Goal: Information Seeking & Learning: Find specific fact

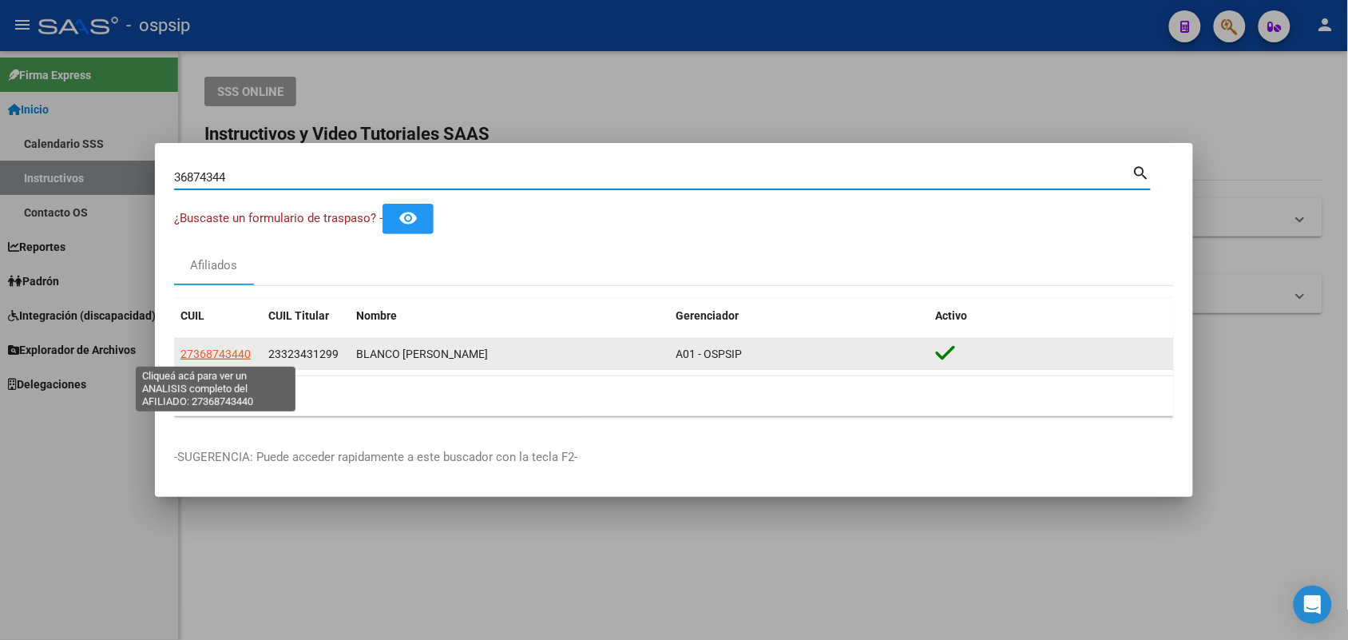
click at [198, 358] on span "27368743440" at bounding box center [215, 353] width 70 height 13
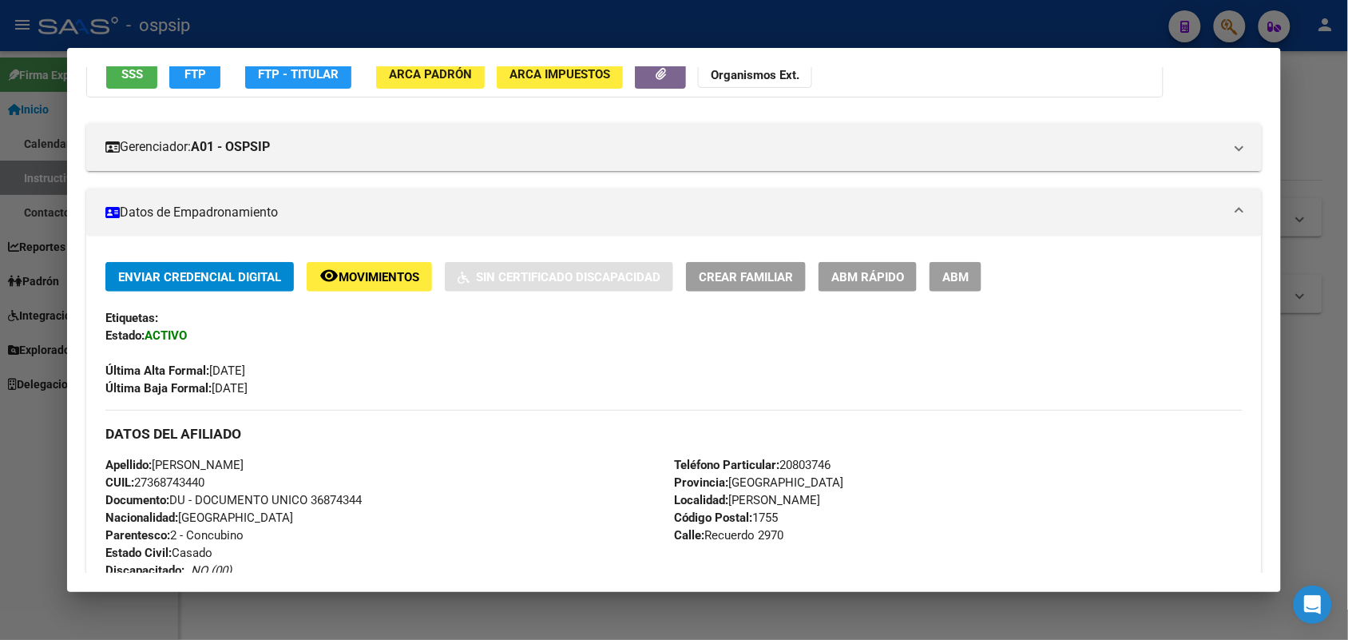
scroll to position [399, 0]
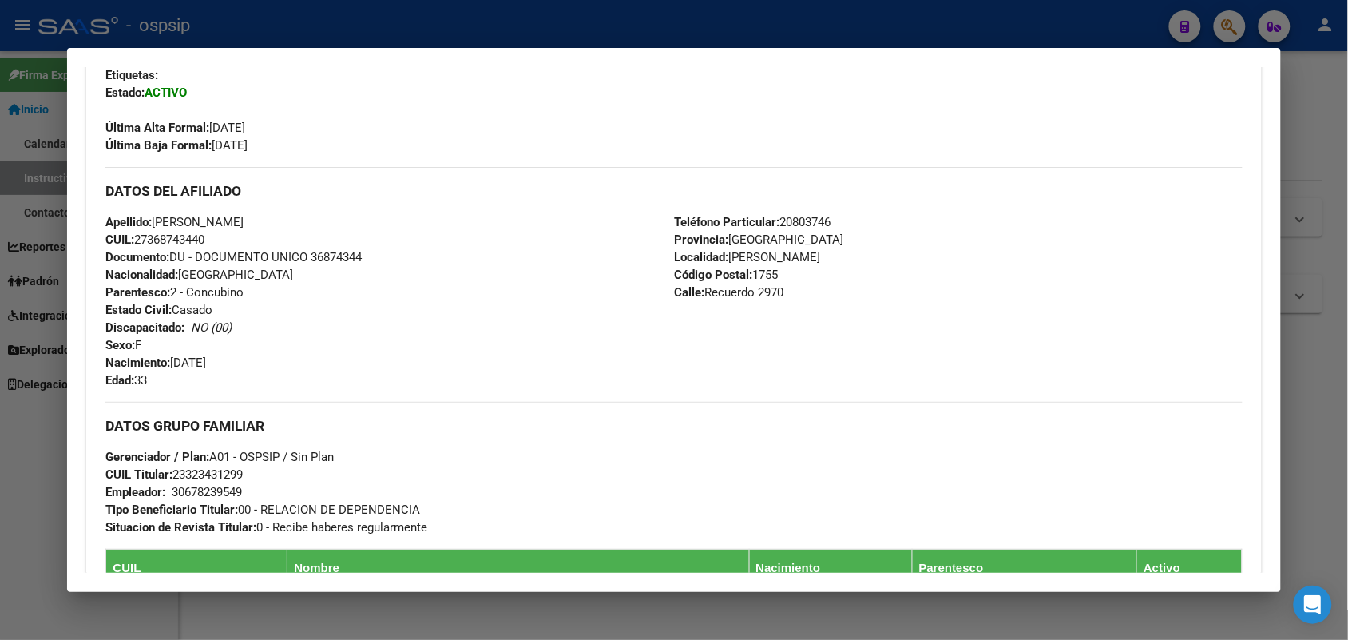
click at [341, 252] on span "Documento: DU - DOCUMENTO UNICO 36874344" at bounding box center [233, 257] width 256 height 14
copy span "36874344"
click at [361, 284] on div "Apellido: [PERSON_NAME] CUIL: 27368743440 Documento: DU - DOCUMENTO UNICO 36874…" at bounding box center [389, 301] width 569 height 176
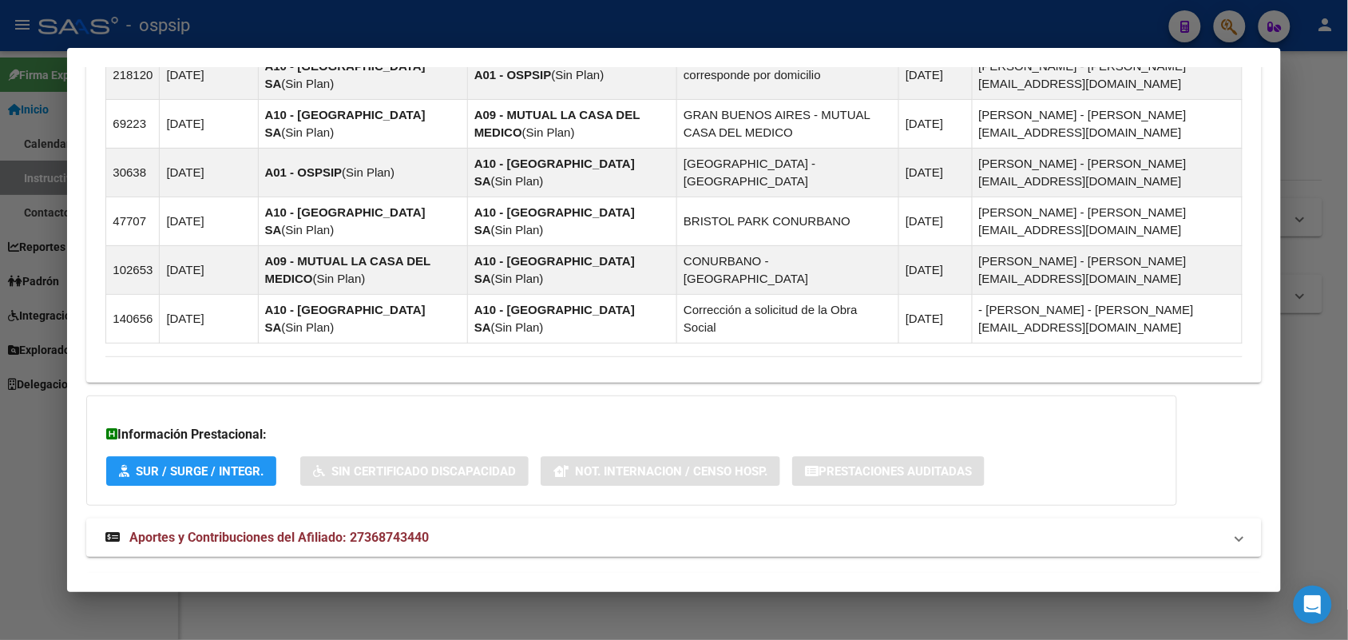
scroll to position [1198, 0]
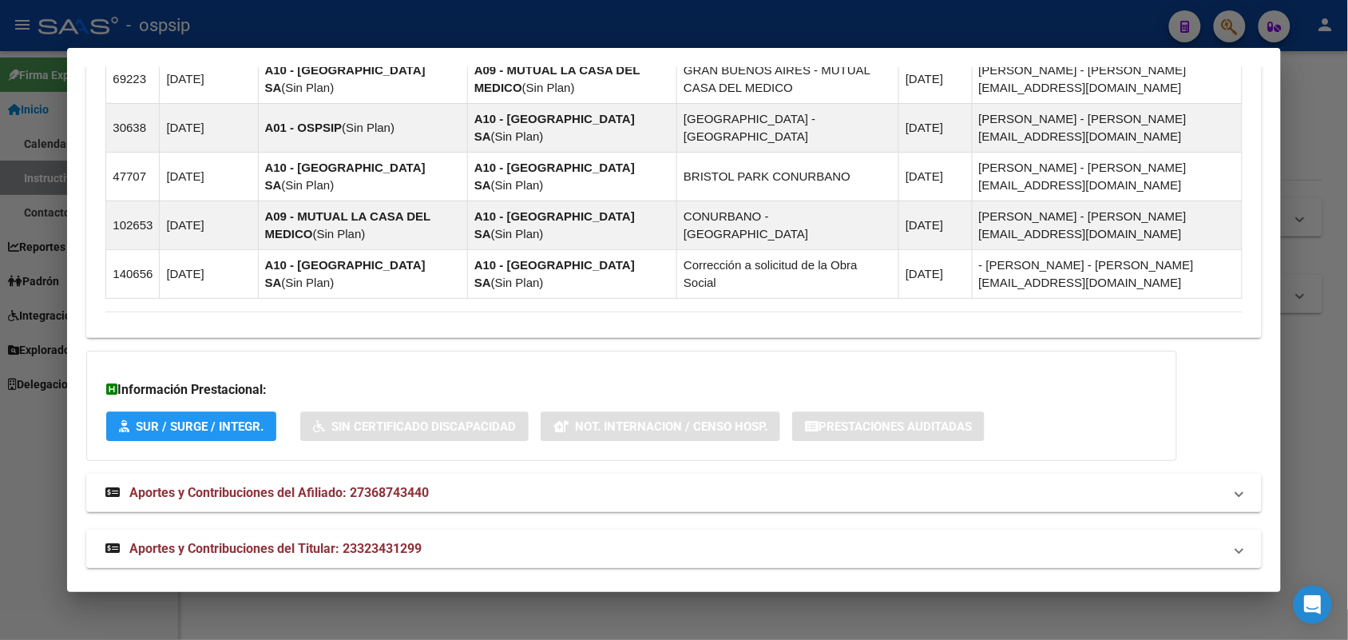
click at [264, 541] on span "Aportes y Contribuciones del Titular: 23323431299" at bounding box center [275, 548] width 292 height 15
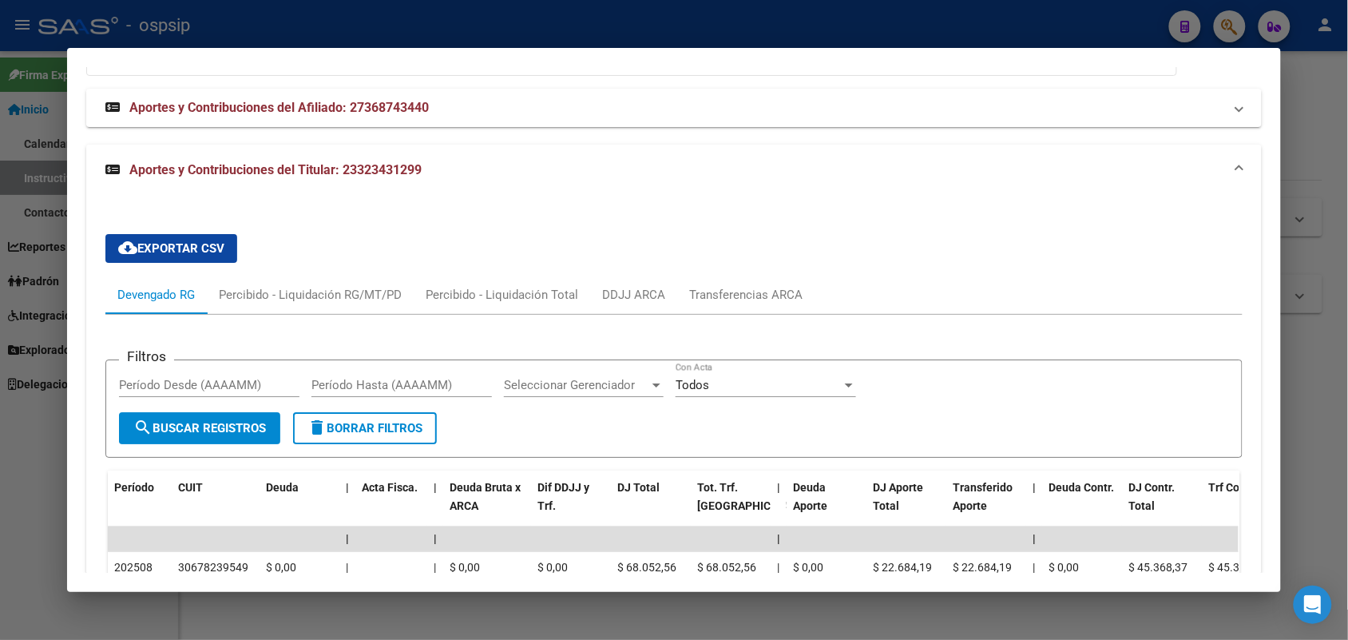
scroll to position [1623, 0]
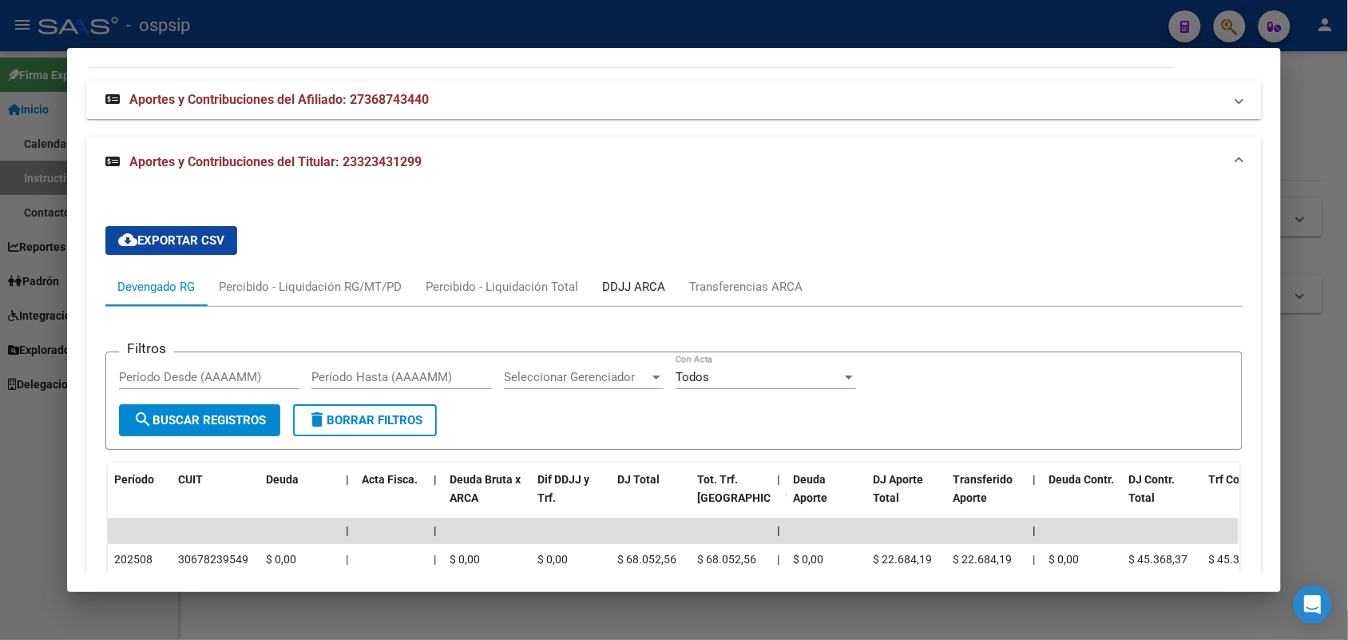
click at [640, 282] on div "DDJJ ARCA" at bounding box center [633, 287] width 63 height 18
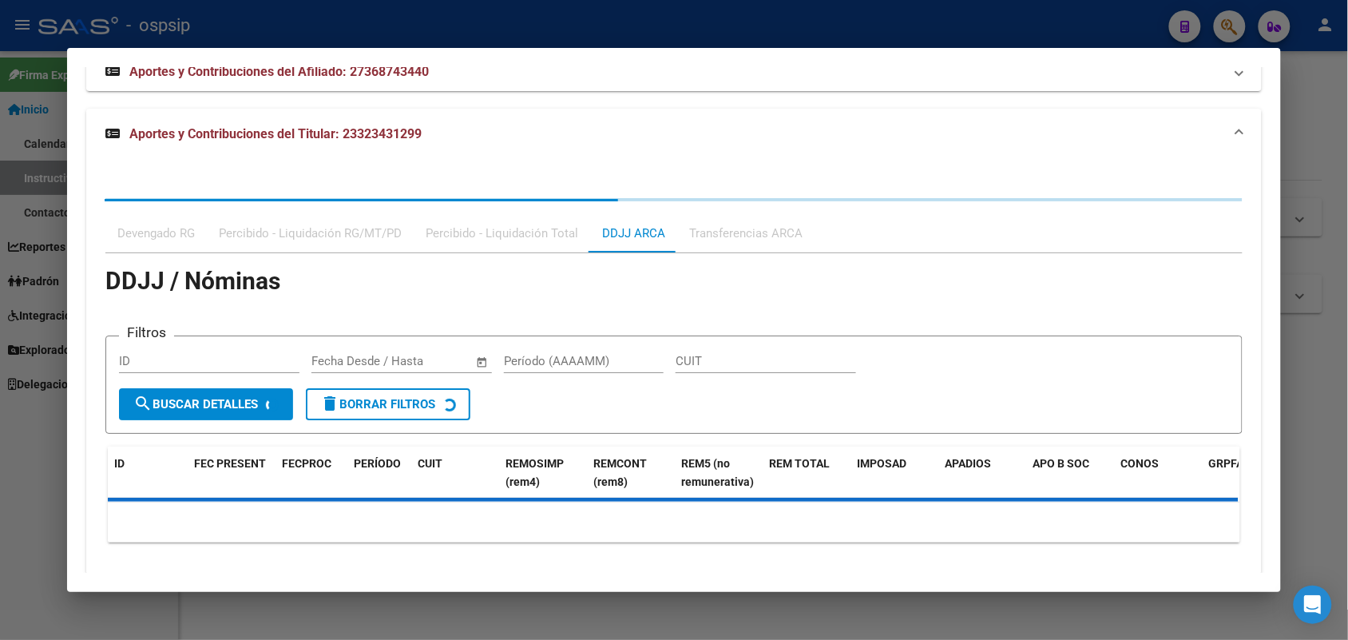
scroll to position [1663, 0]
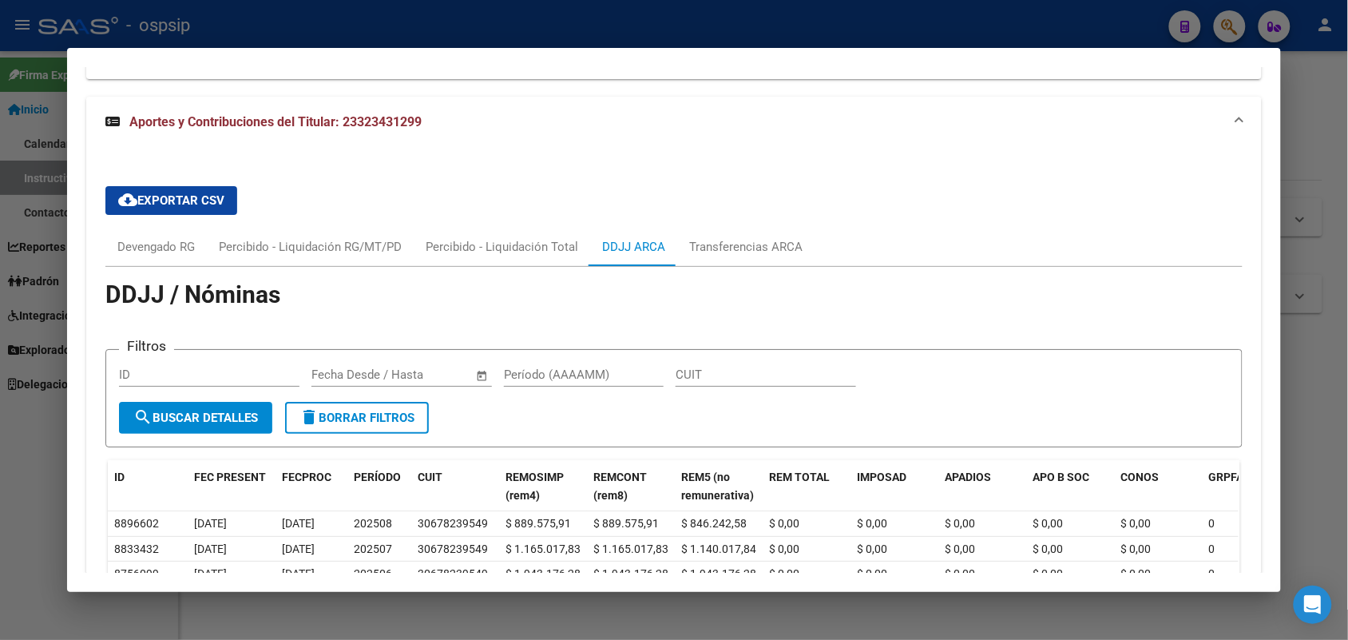
click at [0, 256] on div at bounding box center [674, 320] width 1348 height 640
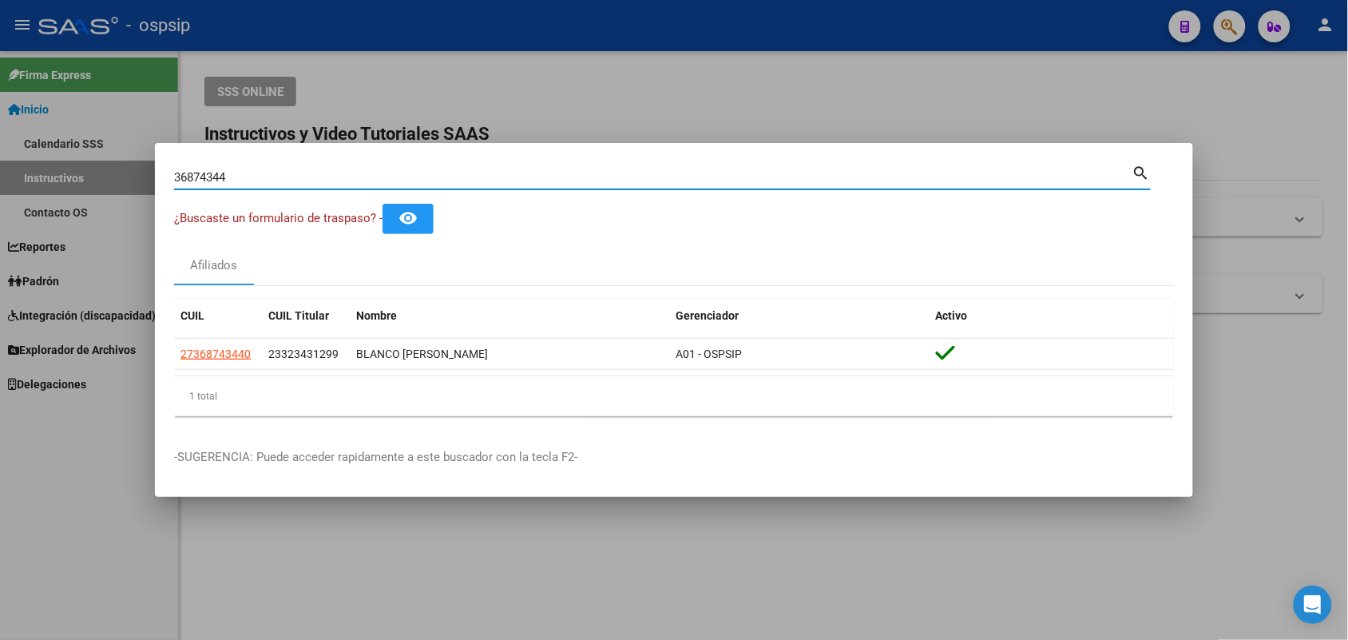
click at [363, 170] on input "36874344" at bounding box center [653, 177] width 958 height 14
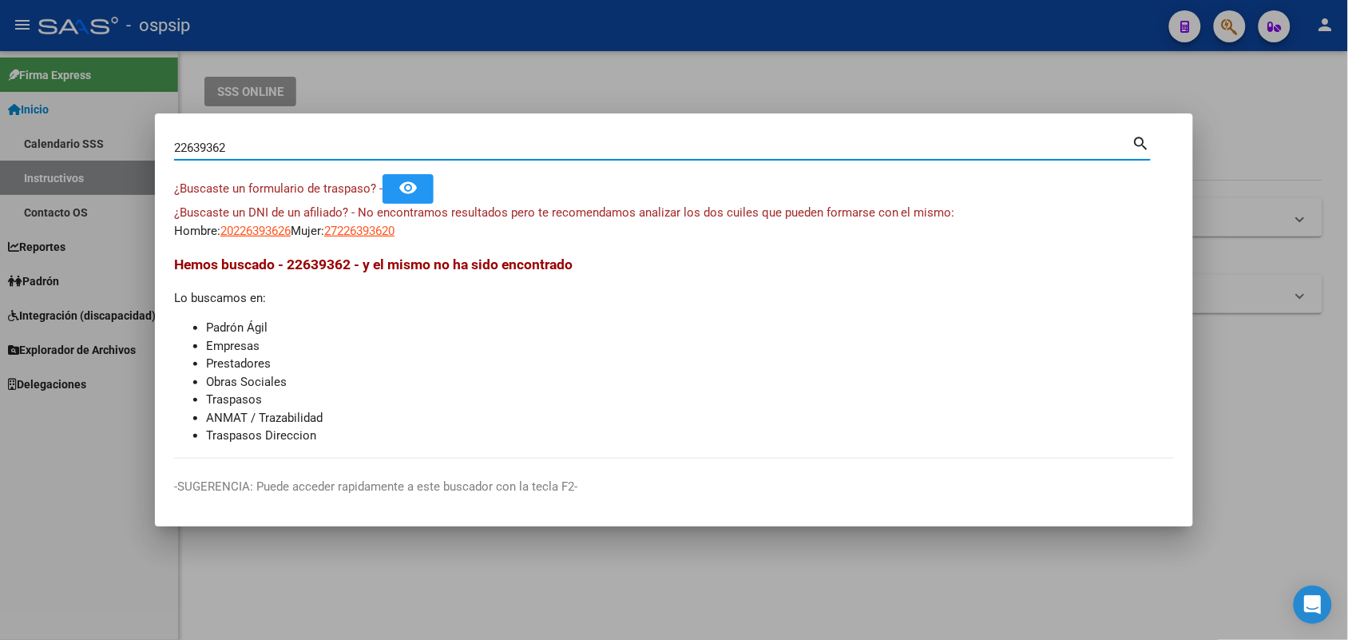
click at [198, 144] on input "22639362" at bounding box center [653, 148] width 958 height 14
type input "22639368"
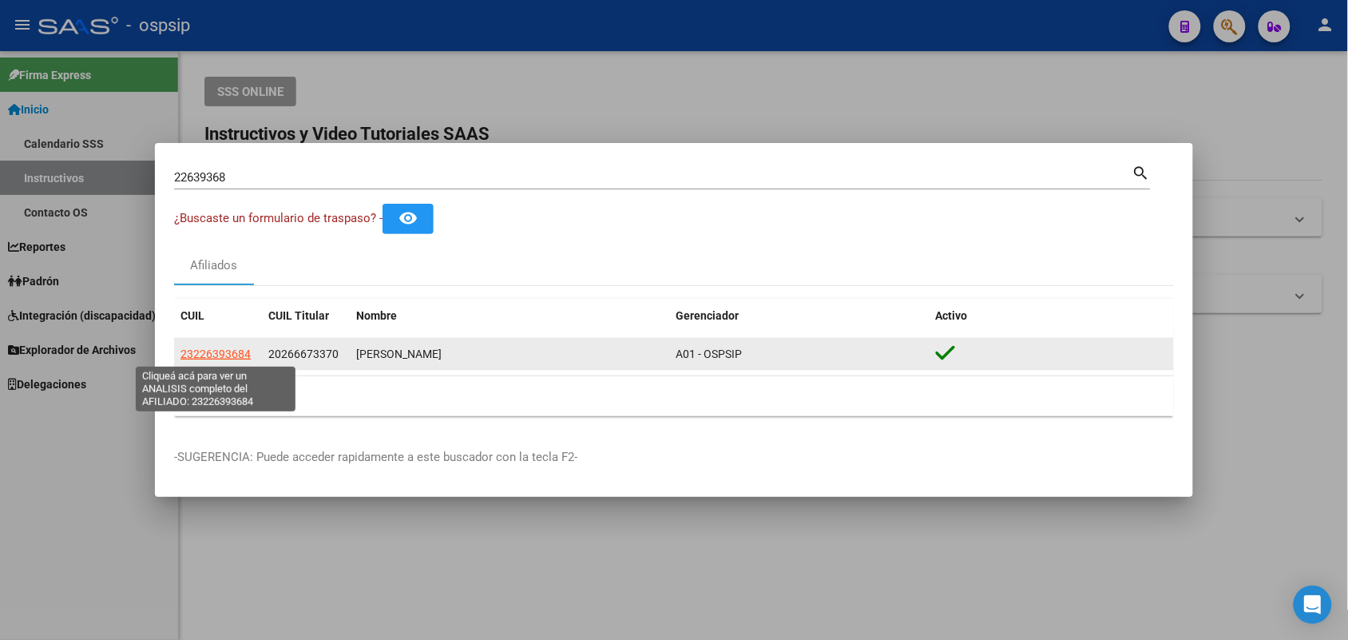
click at [216, 348] on span "23226393684" at bounding box center [215, 353] width 70 height 13
type textarea "23226393684"
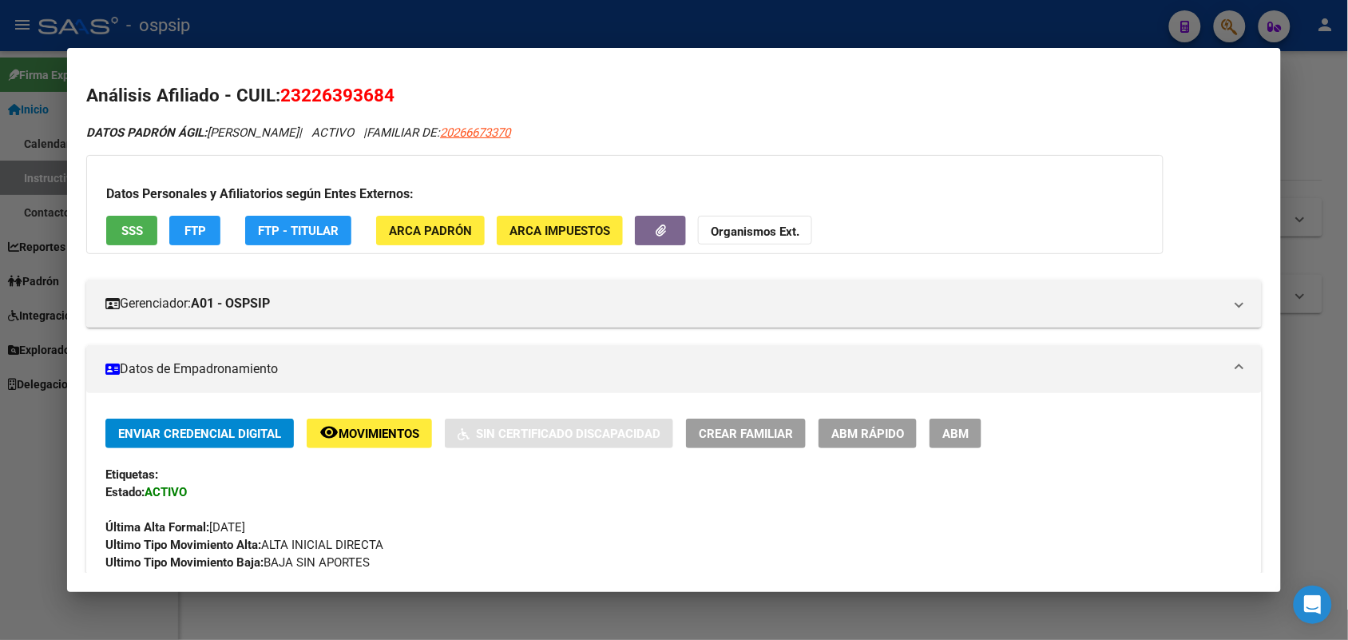
click at [927, 181] on div "Datos Personales y Afiliatorios según Entes Externos: SSS FTP FTP - Titular ARC…" at bounding box center [624, 204] width 1077 height 99
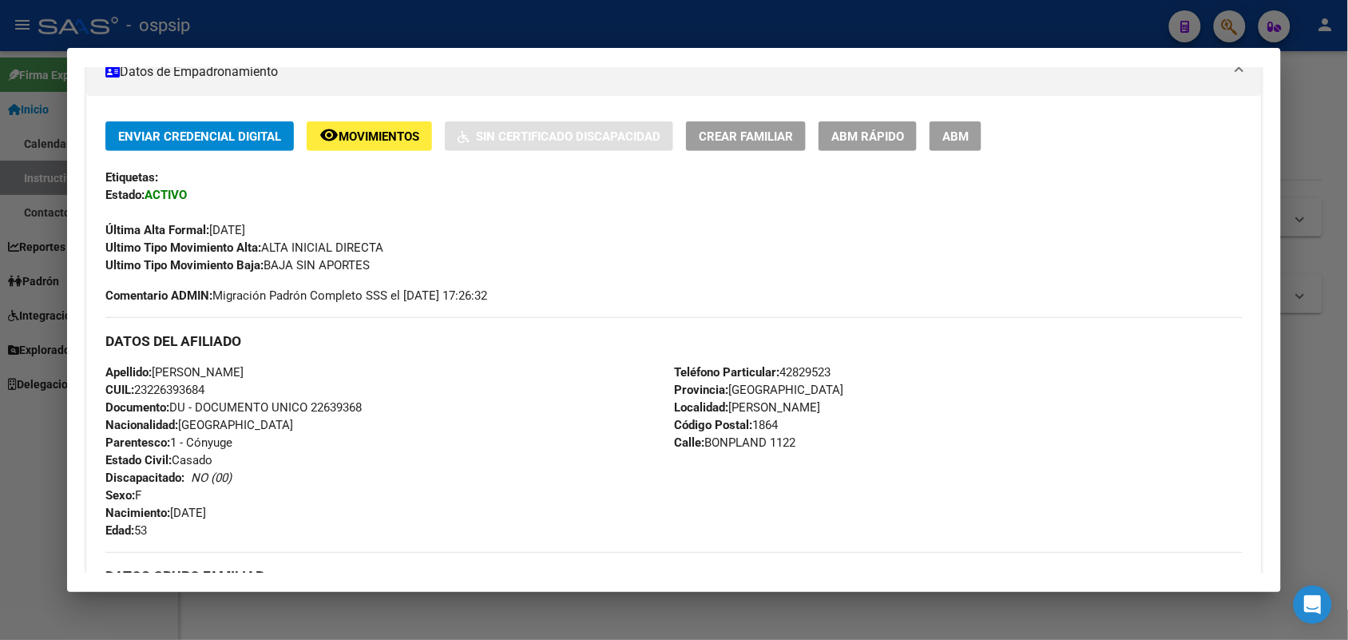
scroll to position [299, 0]
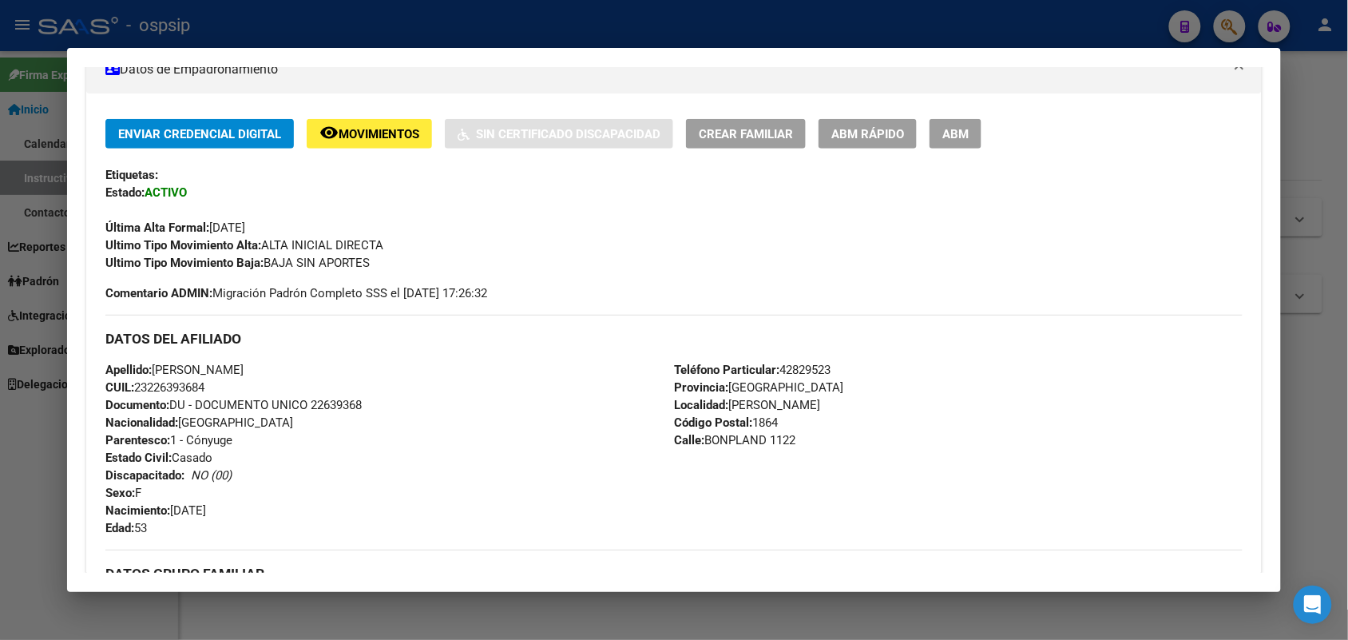
click at [312, 406] on span "Documento: DU - DOCUMENTO UNICO 22639368" at bounding box center [233, 405] width 256 height 14
copy span "22639368"
click at [0, 369] on div at bounding box center [674, 320] width 1348 height 640
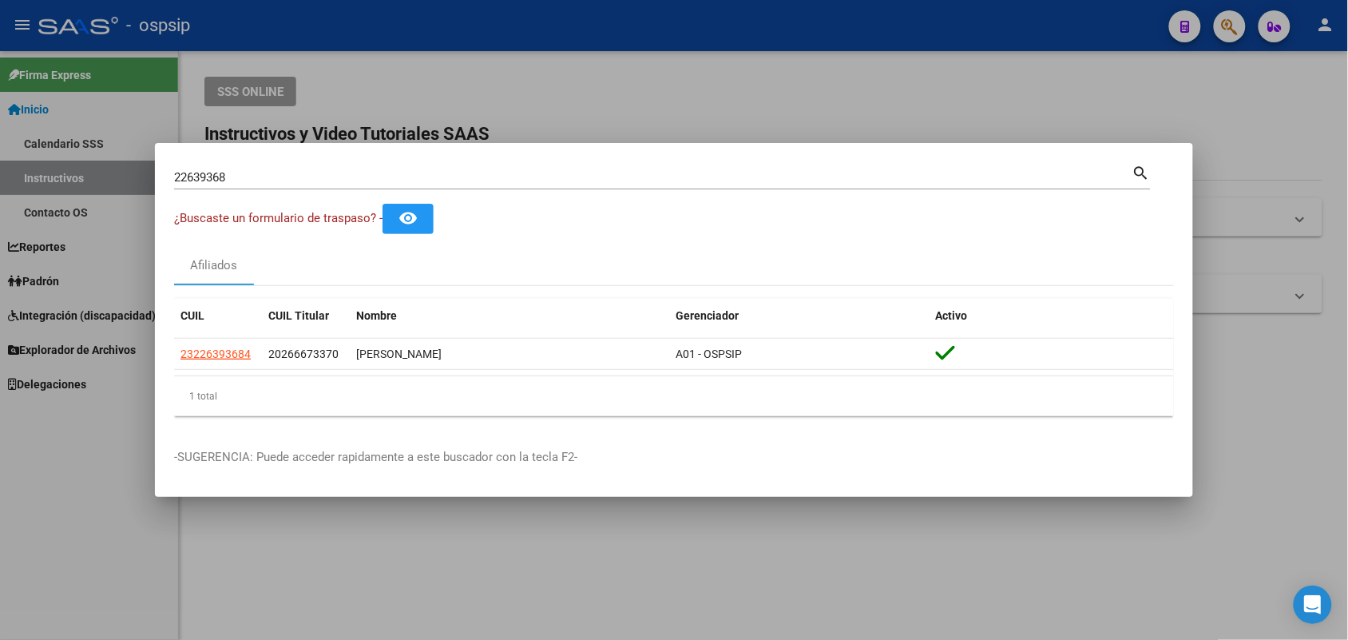
click at [284, 172] on input "22639368" at bounding box center [653, 177] width 958 height 14
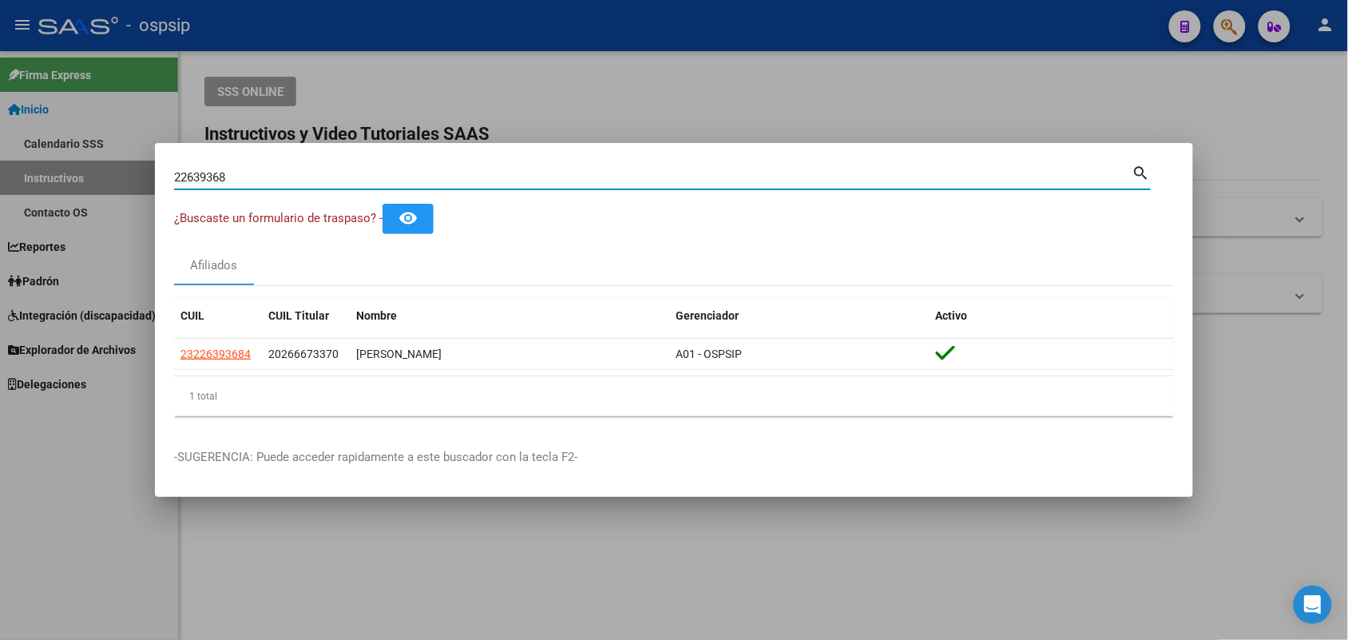
click at [284, 172] on input "22639368" at bounding box center [653, 177] width 958 height 14
paste input "7899041"
type input "27899041"
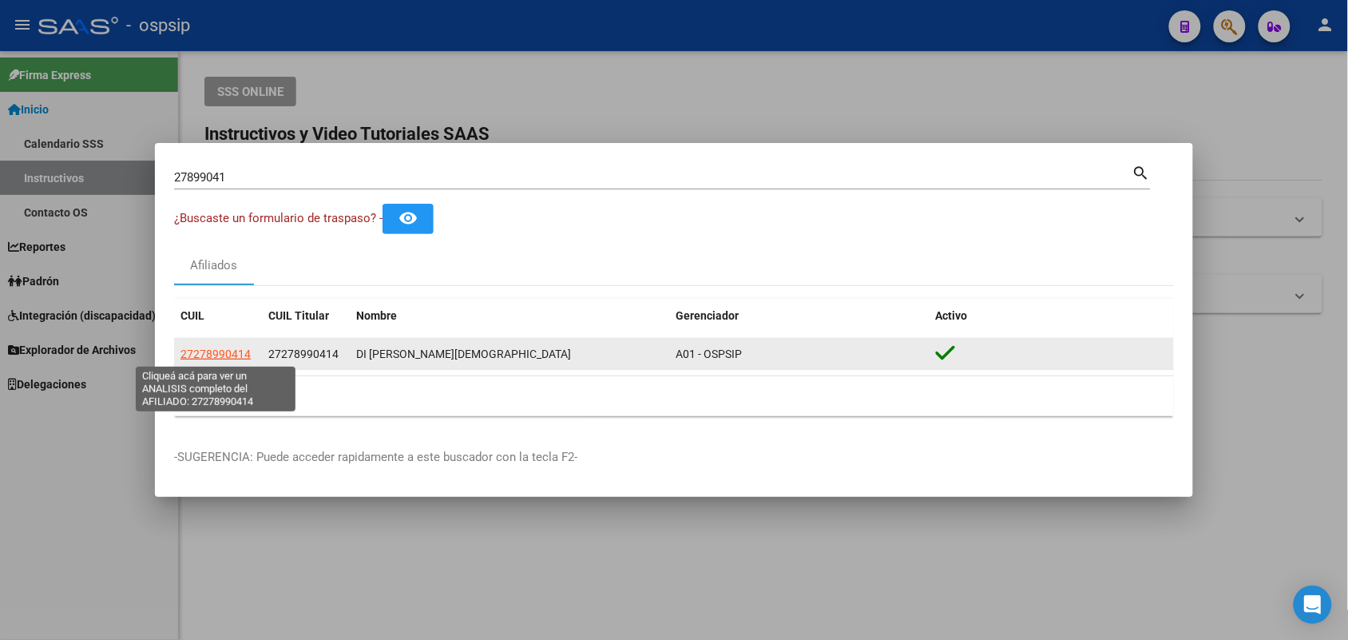
click at [226, 352] on span "27278990414" at bounding box center [215, 353] width 70 height 13
type textarea "27278990414"
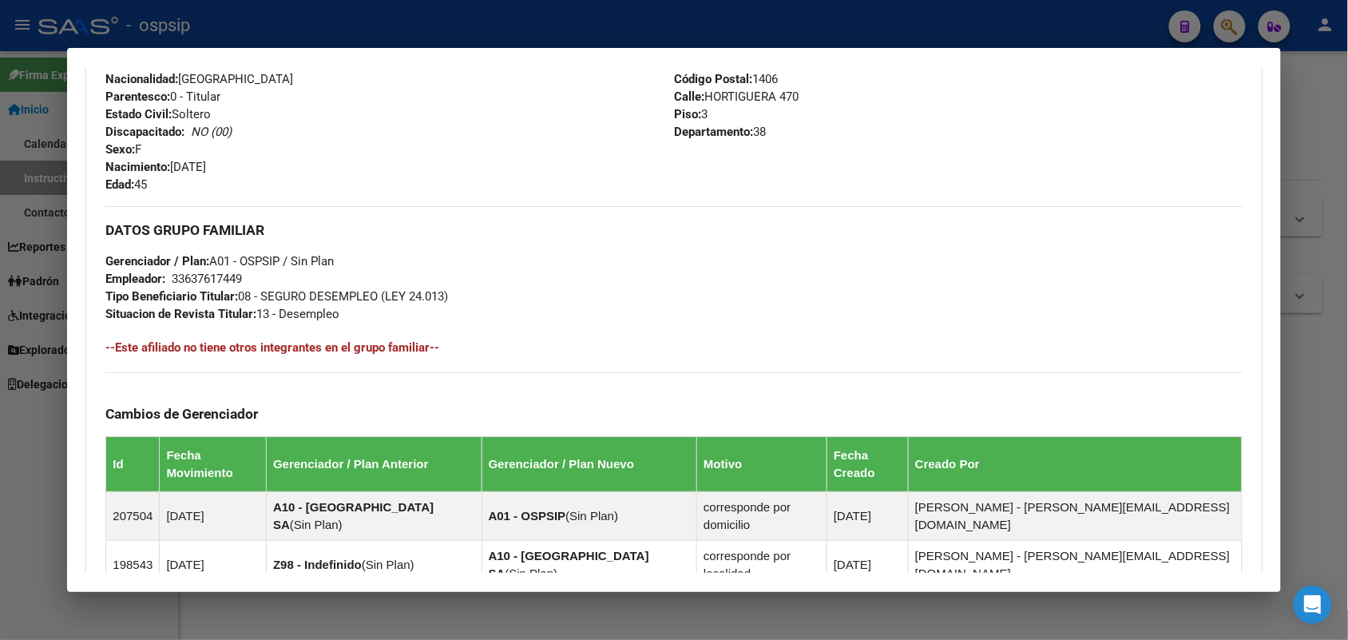
scroll to position [508, 0]
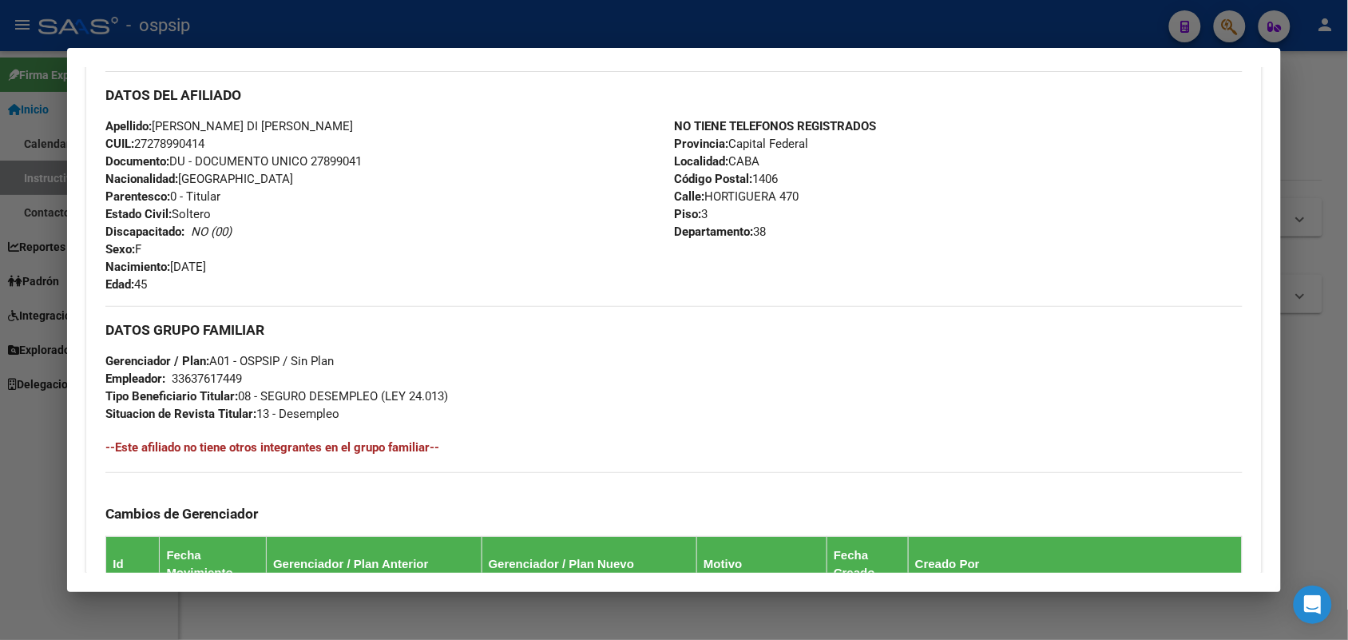
click at [331, 165] on span "Documento: DU - DOCUMENTO UNICO 27899041" at bounding box center [233, 161] width 256 height 14
copy span "27899041"
drag, startPoint x: 519, startPoint y: 439, endPoint x: 431, endPoint y: 430, distance: 88.4
click at [431, 430] on div "DATOS GRUPO FAMILIAR Gerenciador / Plan: A01 - OSPSIP / Sin Plan Empleador: 336…" at bounding box center [673, 497] width 1136 height 383
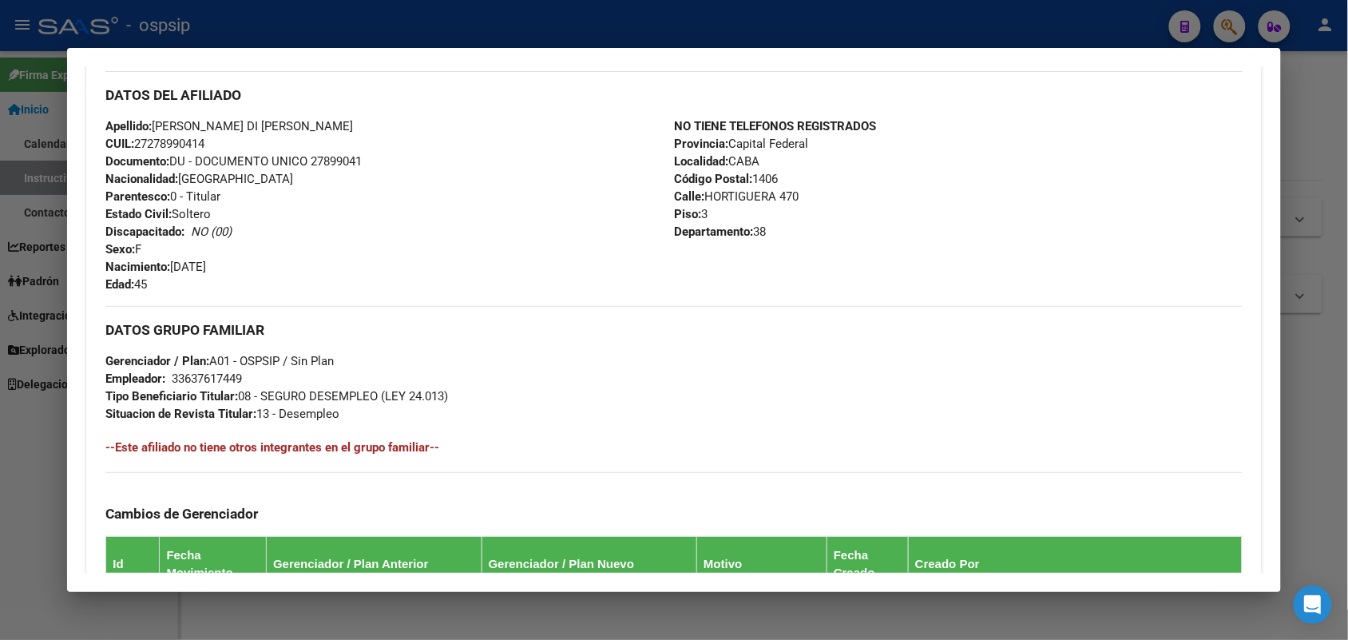
click at [431, 430] on div "DATOS GRUPO FAMILIAR Gerenciador / Plan: A01 - OSPSIP / Sin Plan Empleador: 336…" at bounding box center [673, 497] width 1136 height 383
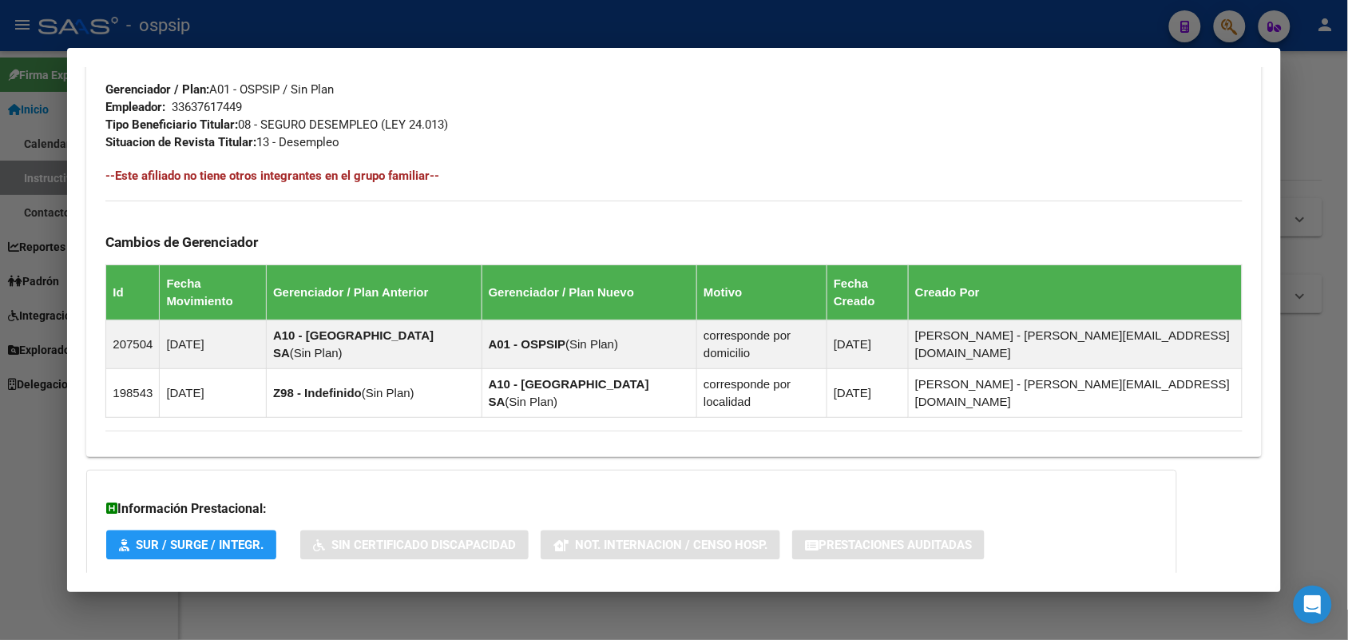
scroll to position [821, 0]
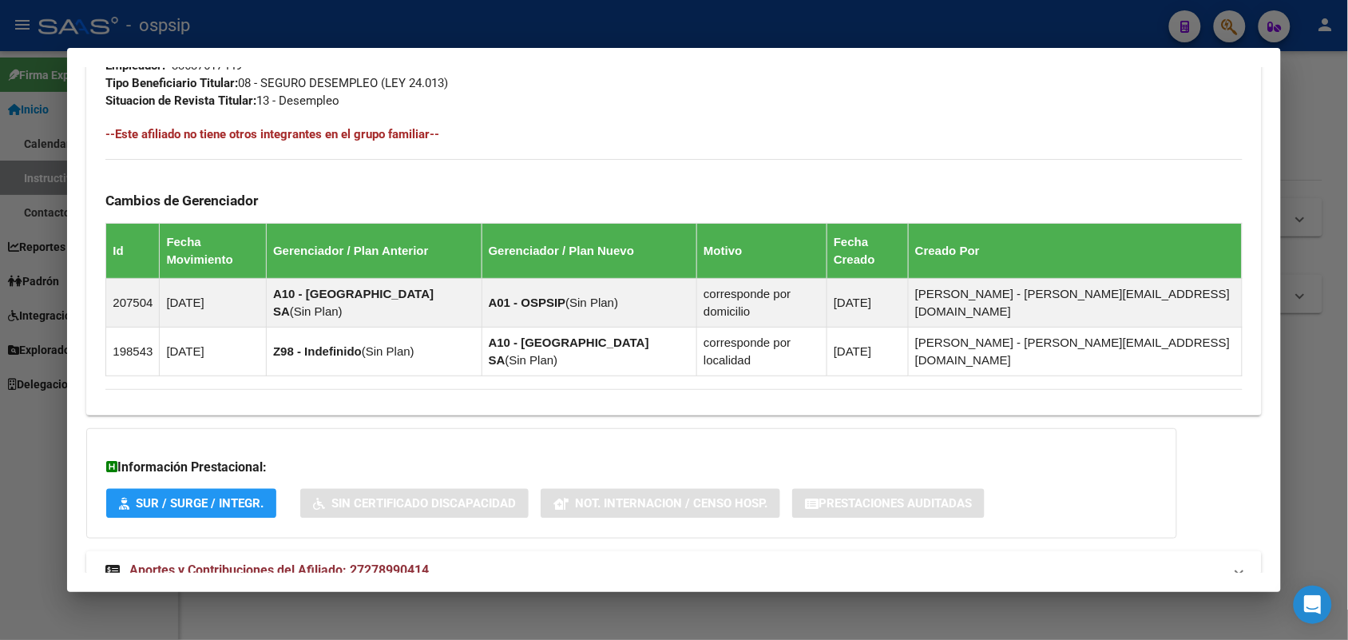
drag, startPoint x: 572, startPoint y: 331, endPoint x: 461, endPoint y: 332, distance: 111.0
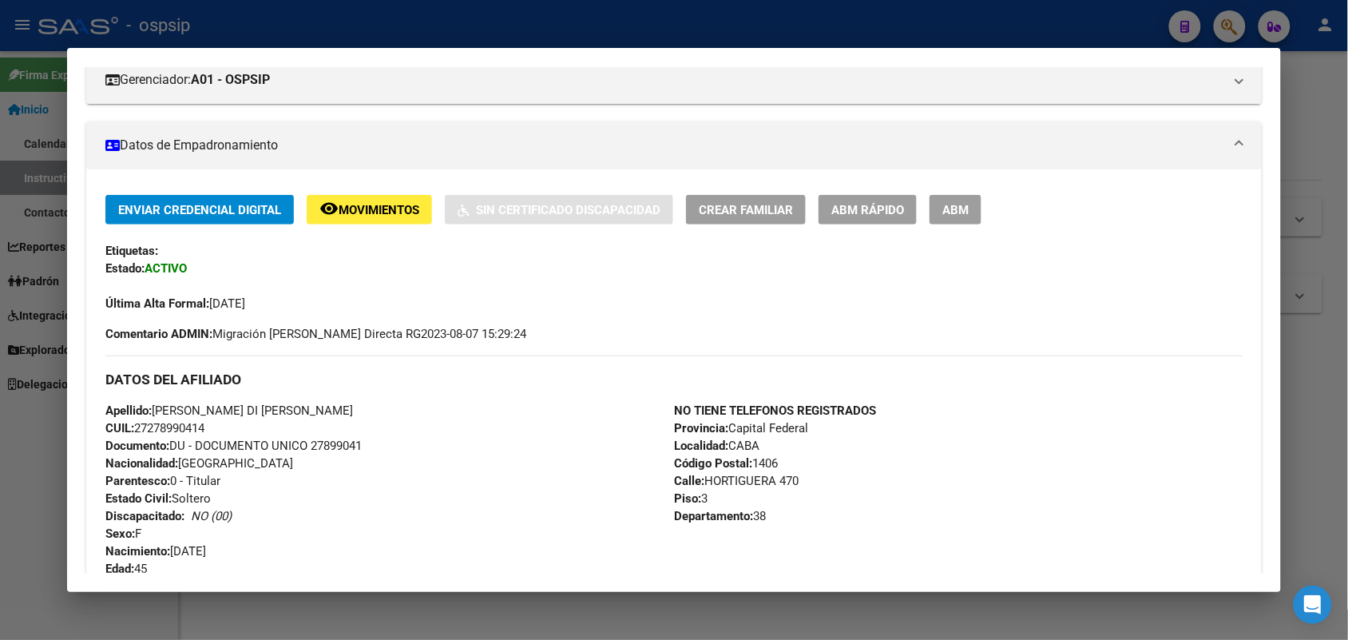
scroll to position [222, 0]
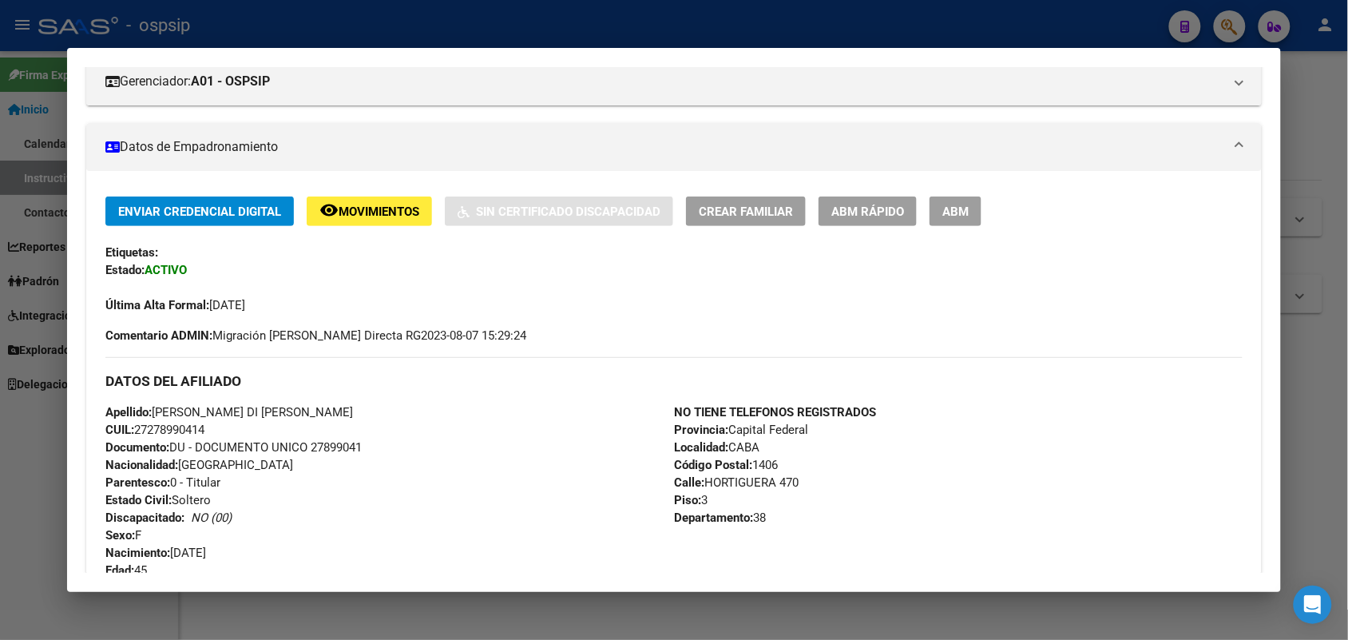
drag, startPoint x: 46, startPoint y: 382, endPoint x: 165, endPoint y: 244, distance: 181.2
click at [46, 381] on div at bounding box center [674, 320] width 1348 height 640
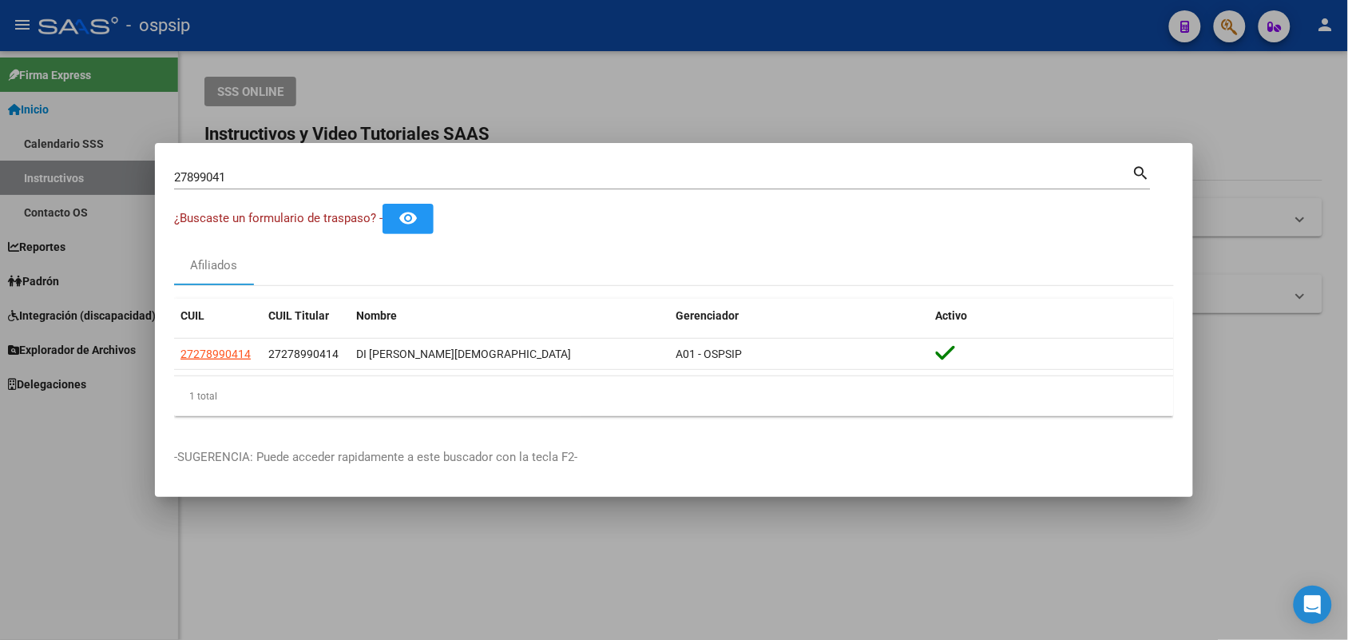
click at [265, 180] on input "27899041" at bounding box center [653, 177] width 958 height 14
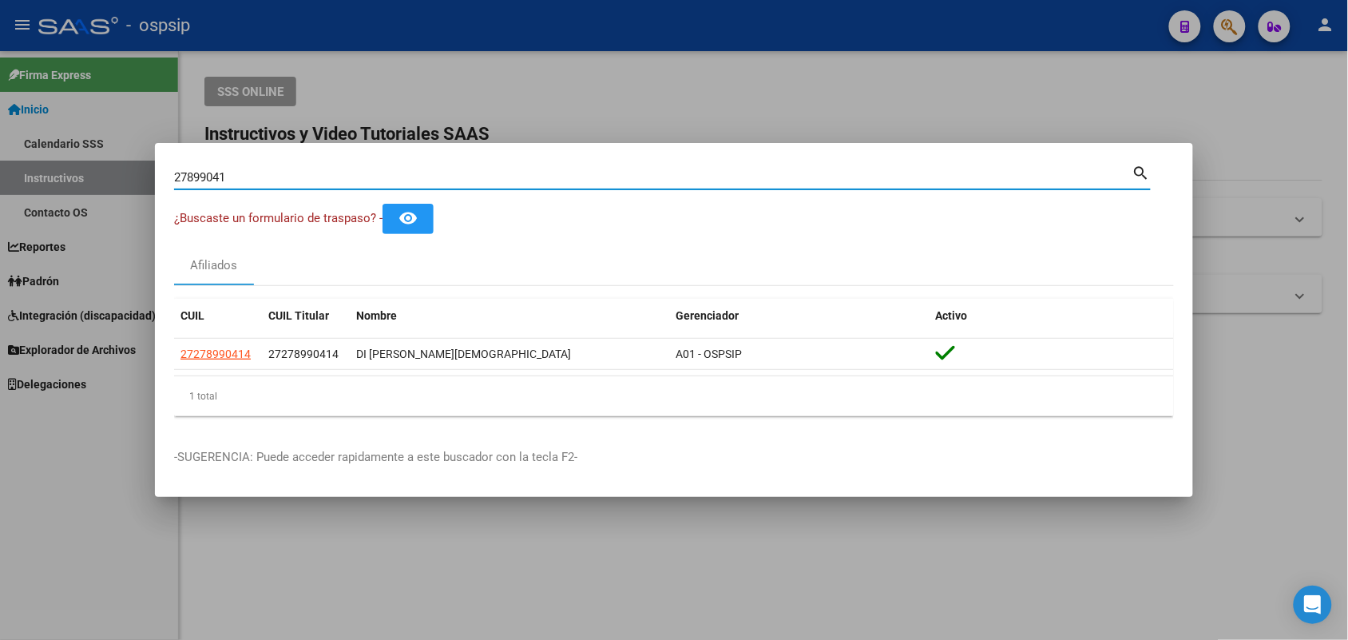
click at [265, 180] on input "27899041" at bounding box center [653, 177] width 958 height 14
type input "27928067"
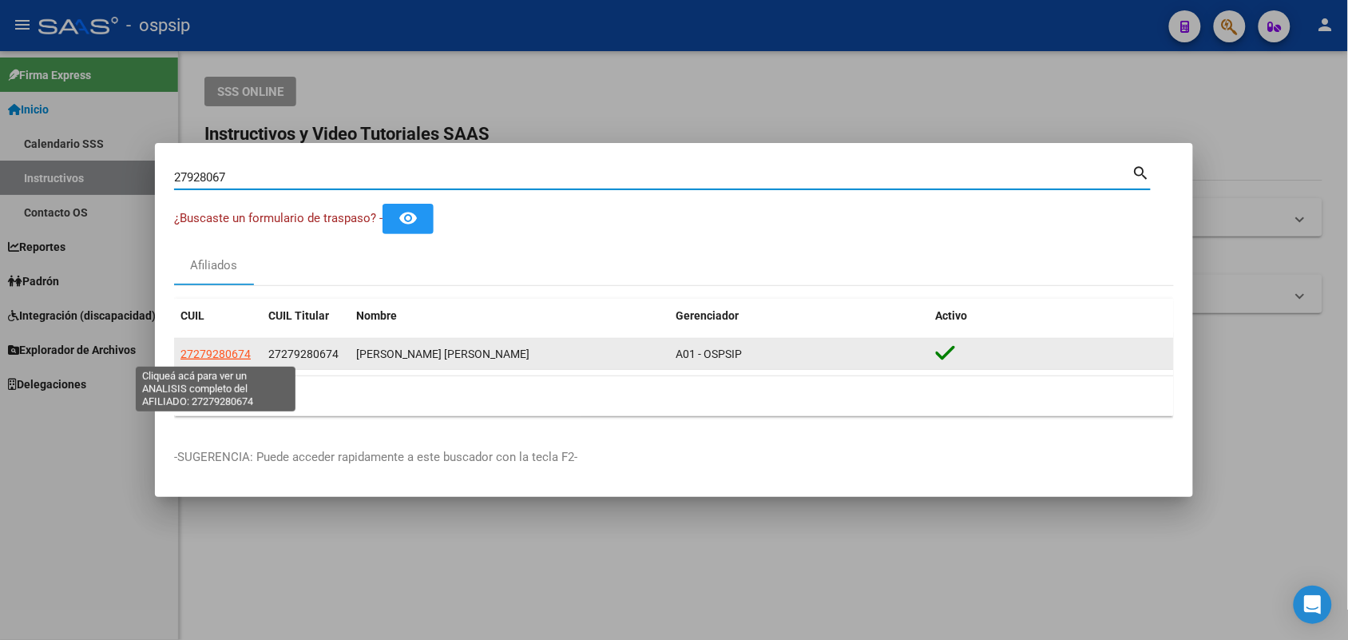
click at [190, 355] on span "27279280674" at bounding box center [215, 353] width 70 height 13
type textarea "27279280674"
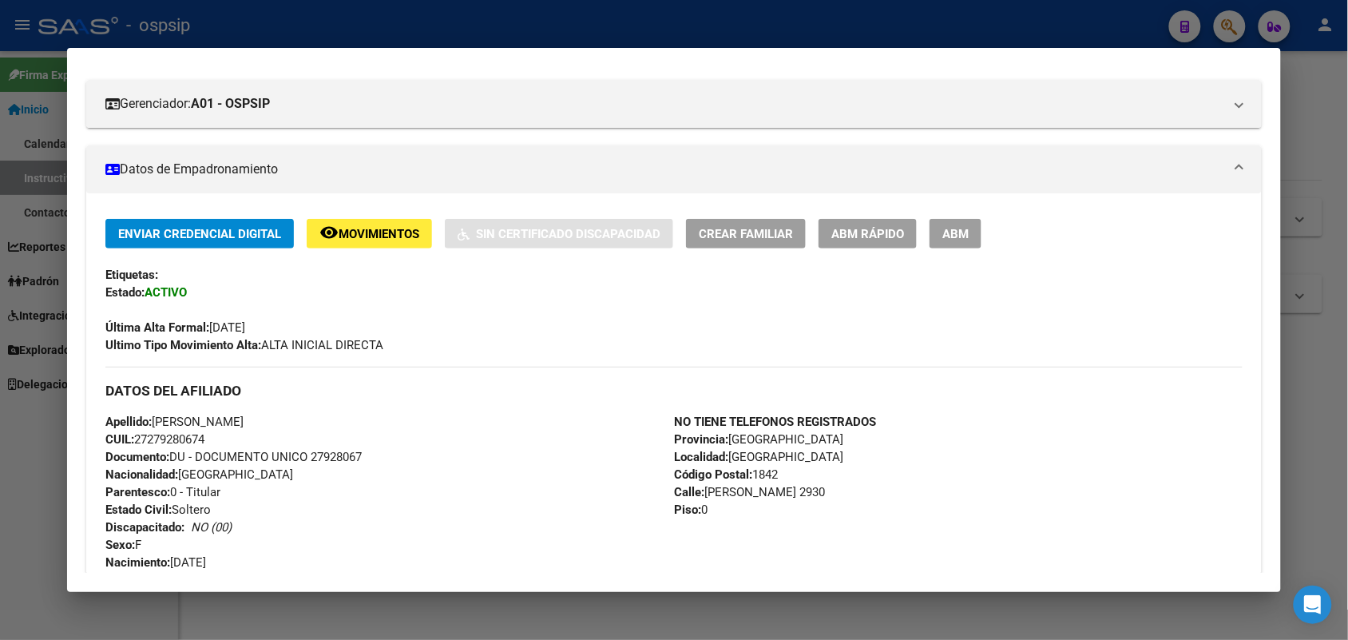
scroll to position [399, 0]
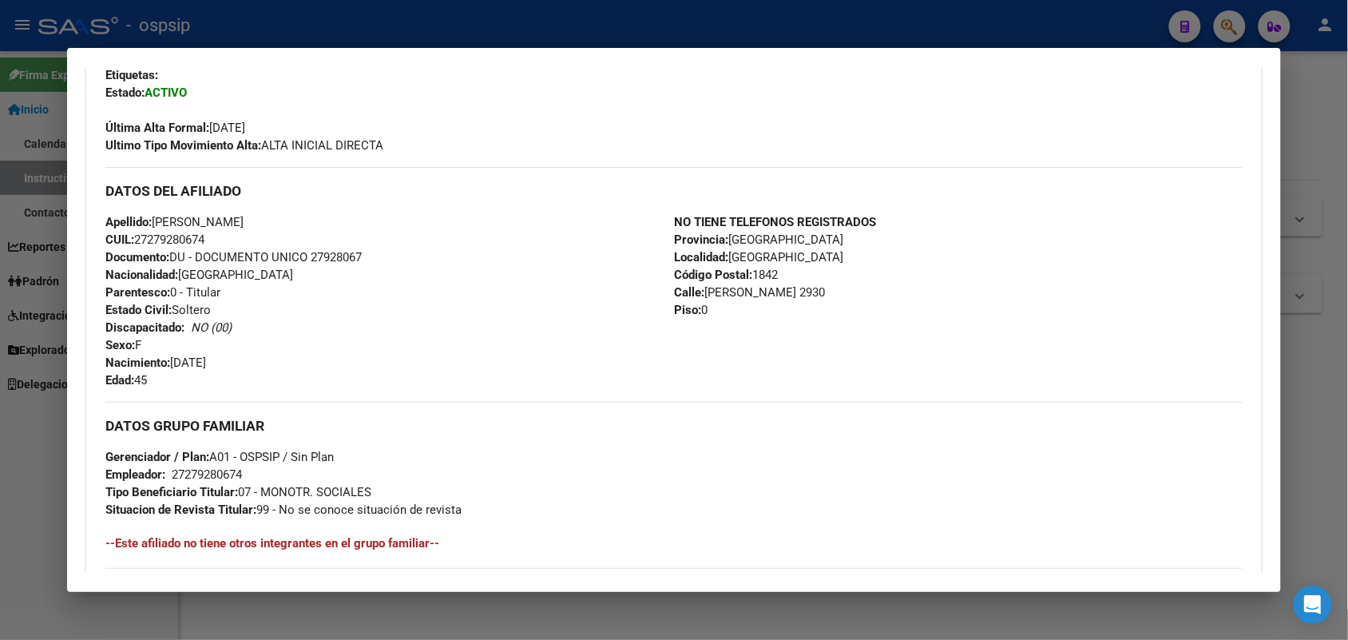
click at [335, 260] on span "Documento: DU - DOCUMENTO UNICO 27928067" at bounding box center [233, 257] width 256 height 14
copy span "27928067"
click at [0, 311] on div at bounding box center [674, 320] width 1348 height 640
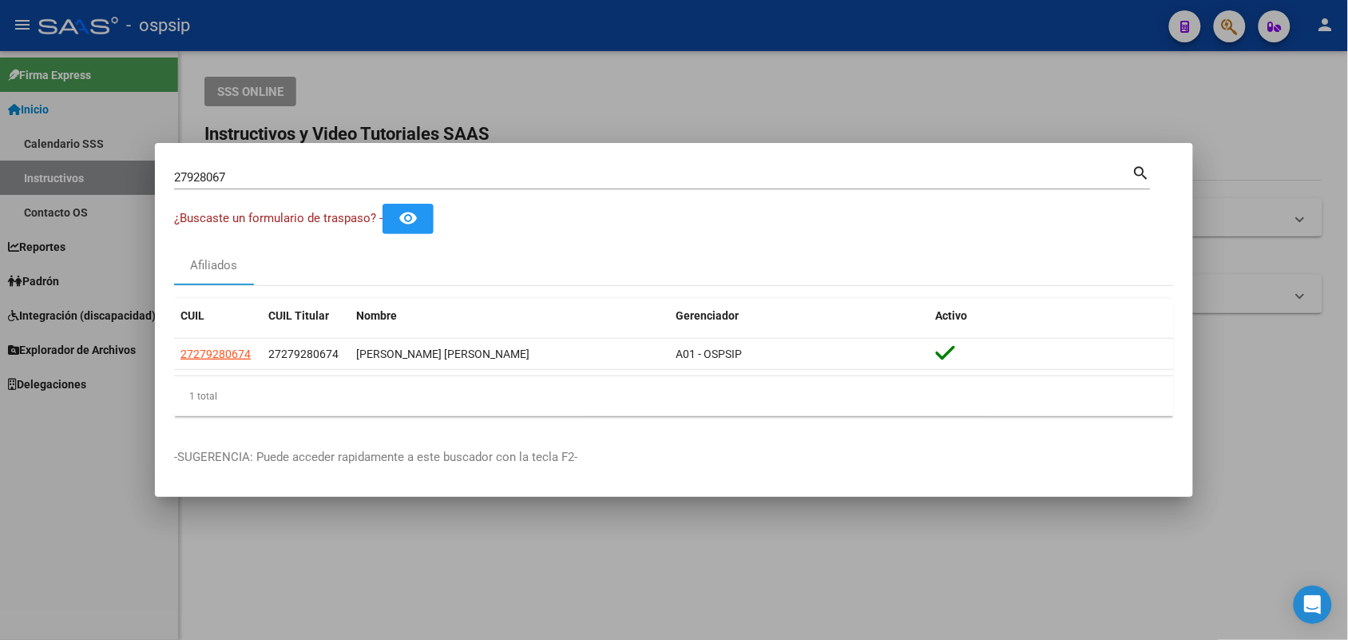
click at [224, 181] on input "27928067" at bounding box center [653, 177] width 958 height 14
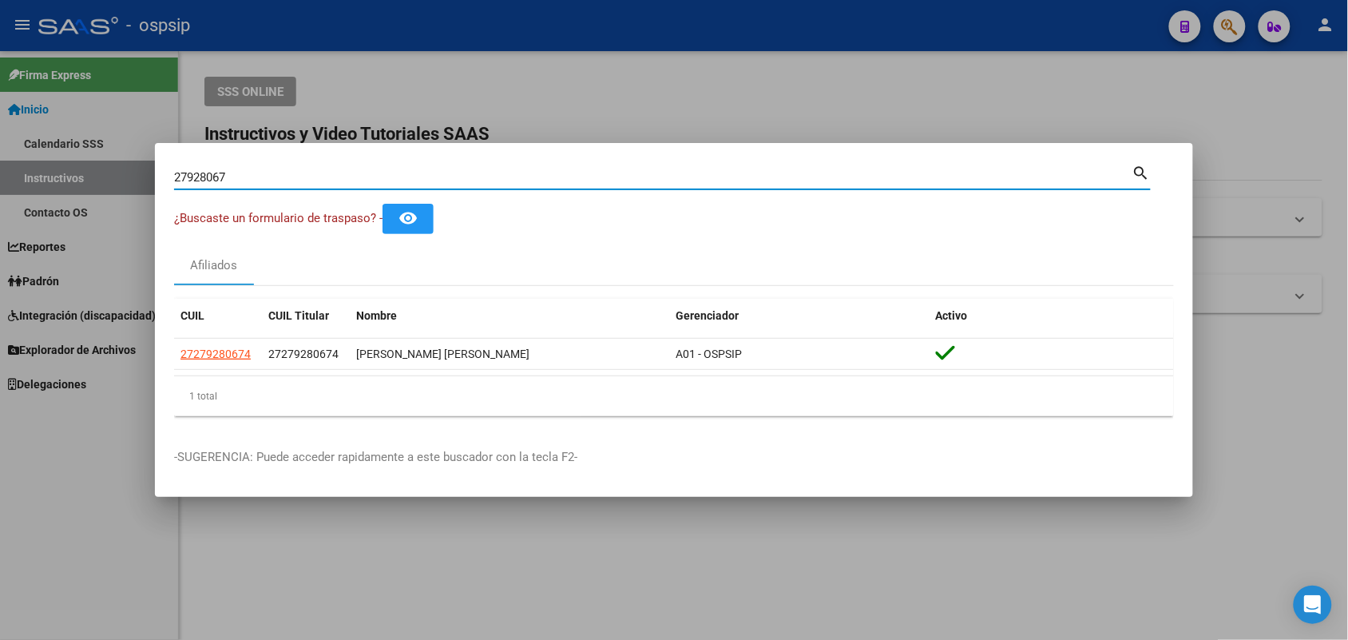
click at [224, 181] on input "27928067" at bounding box center [653, 177] width 958 height 14
paste input "18078213"
type input "18078213"
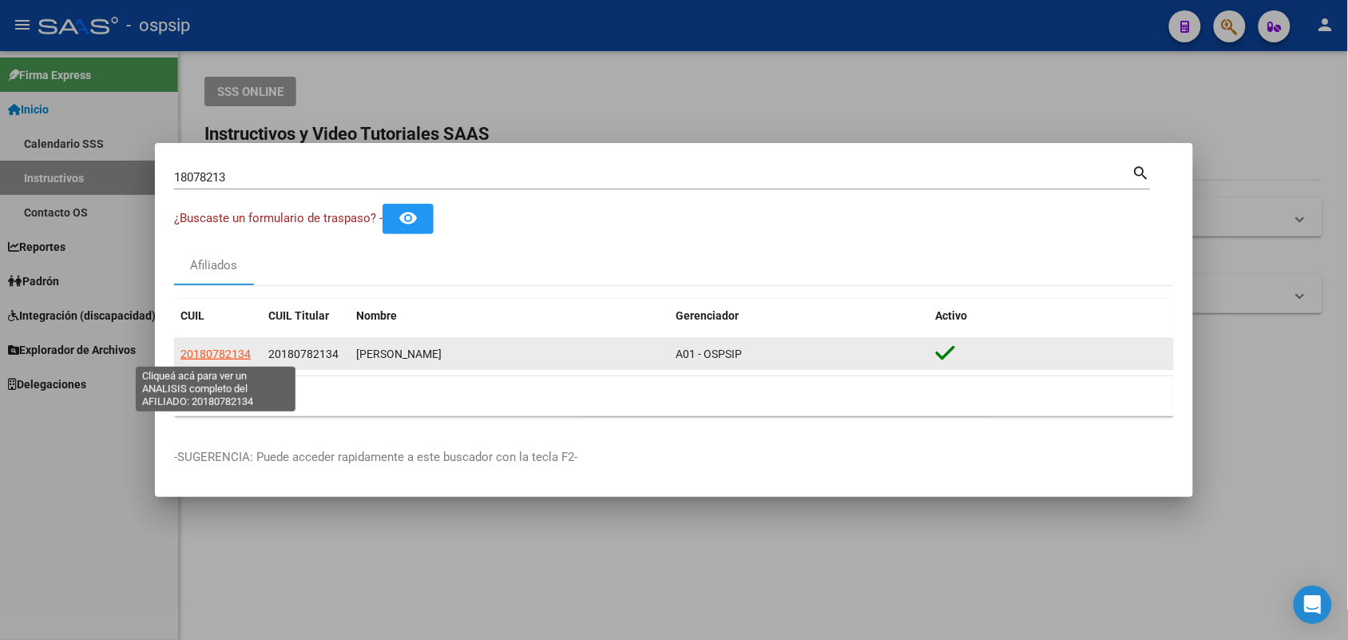
click at [196, 354] on span "20180782134" at bounding box center [215, 353] width 70 height 13
type textarea "20180782134"
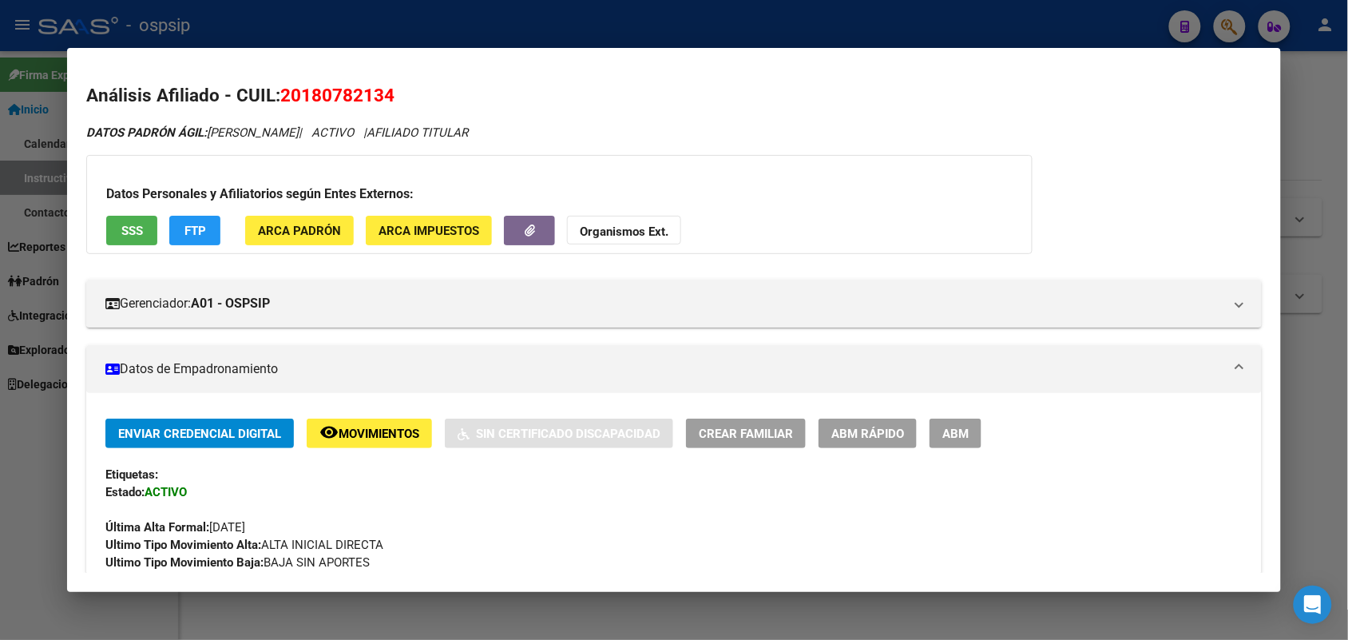
click at [0, 304] on div at bounding box center [674, 320] width 1348 height 640
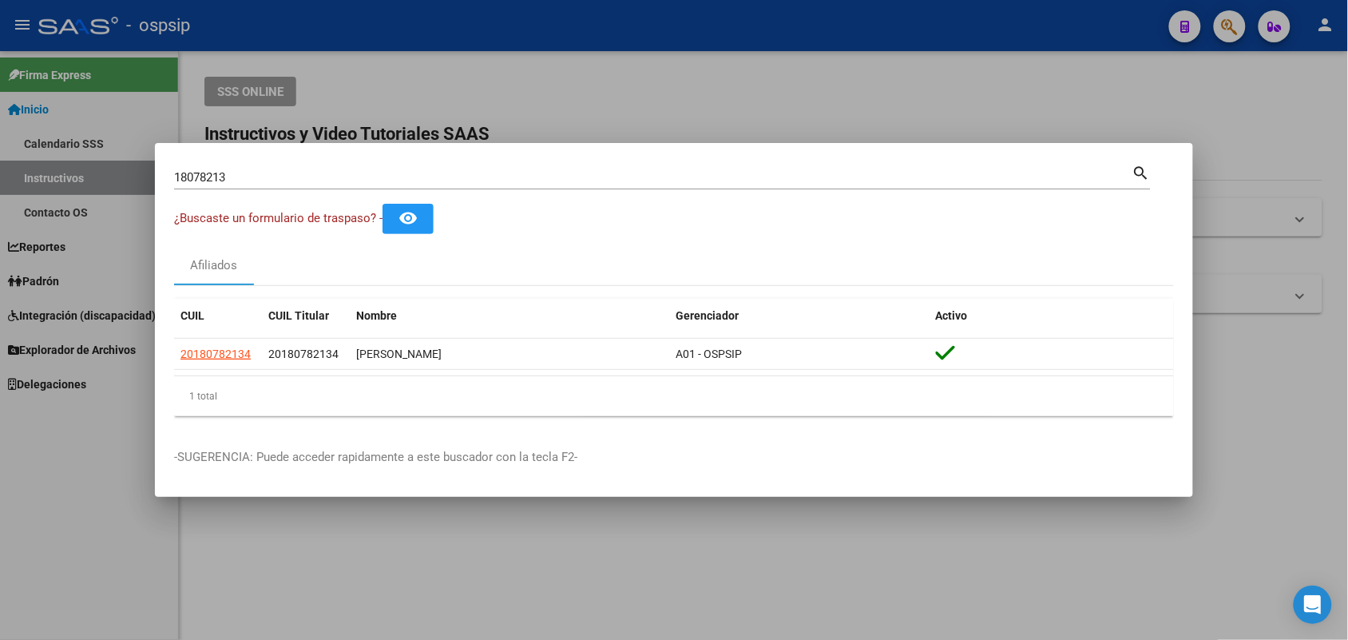
click at [226, 173] on input "18078213" at bounding box center [653, 177] width 958 height 14
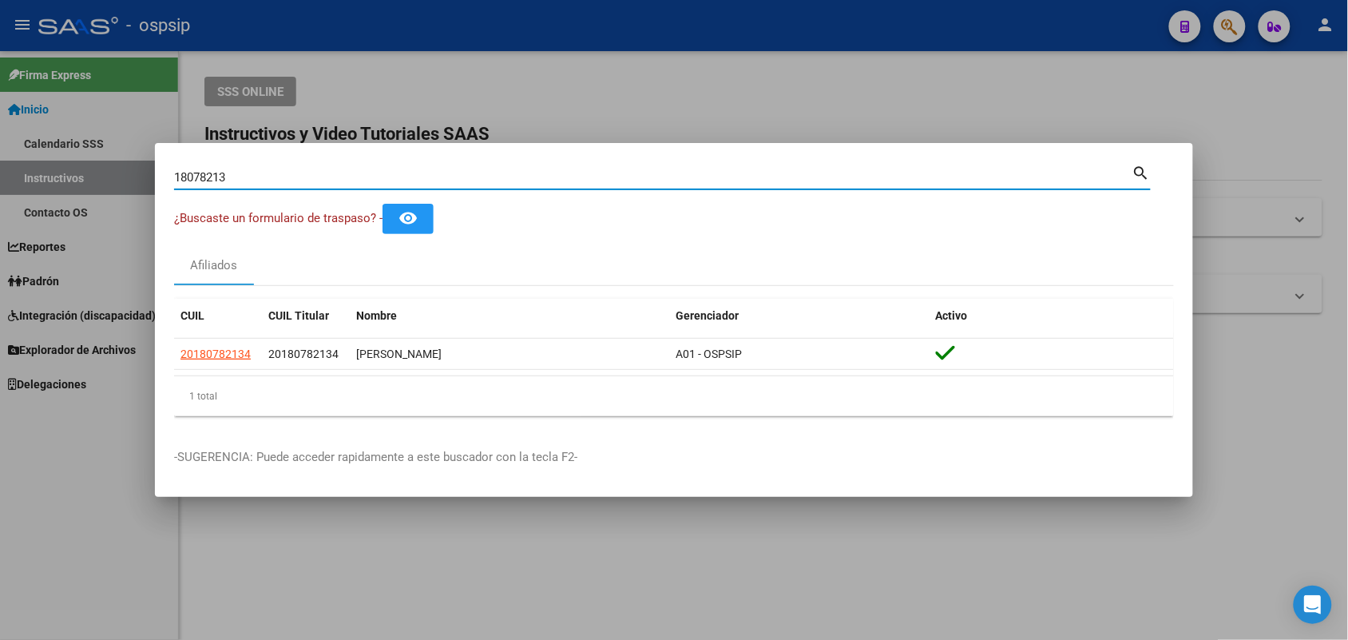
click at [226, 173] on input "18078213" at bounding box center [653, 177] width 958 height 14
paste input "24672614"
type input "24672614"
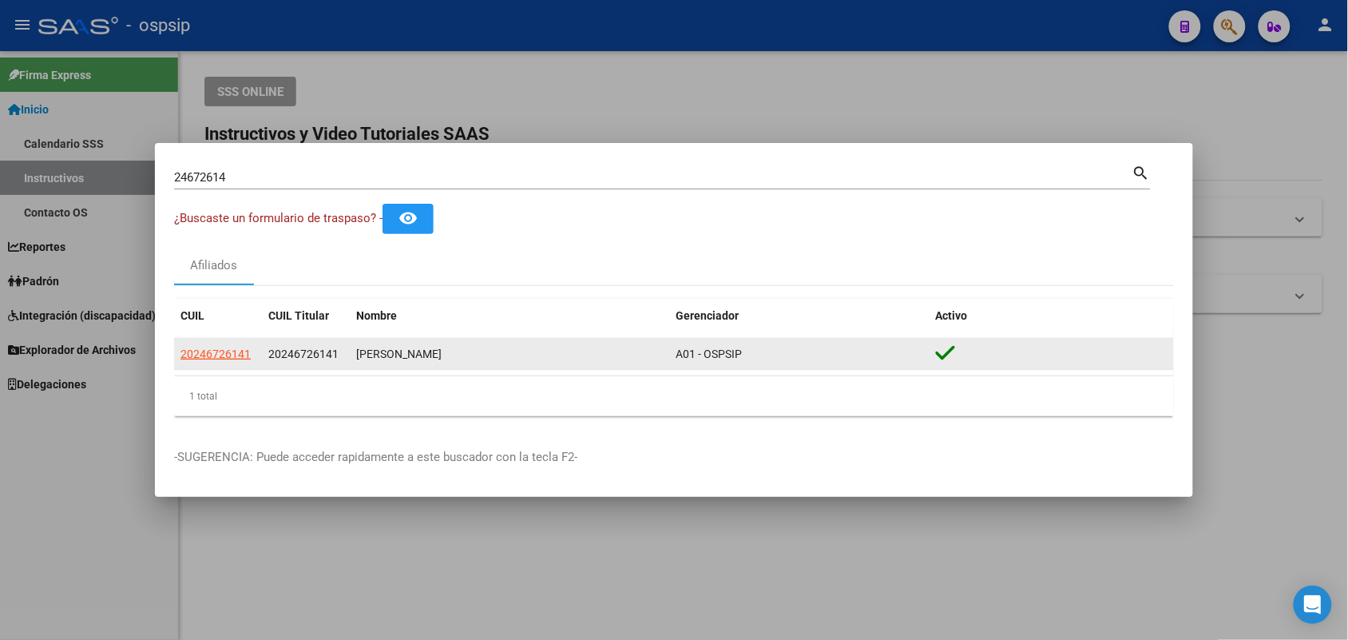
click at [232, 345] on app-link-go-to "20246726141" at bounding box center [215, 354] width 70 height 18
click at [228, 356] on span "20246726141" at bounding box center [215, 353] width 70 height 13
type textarea "20246726141"
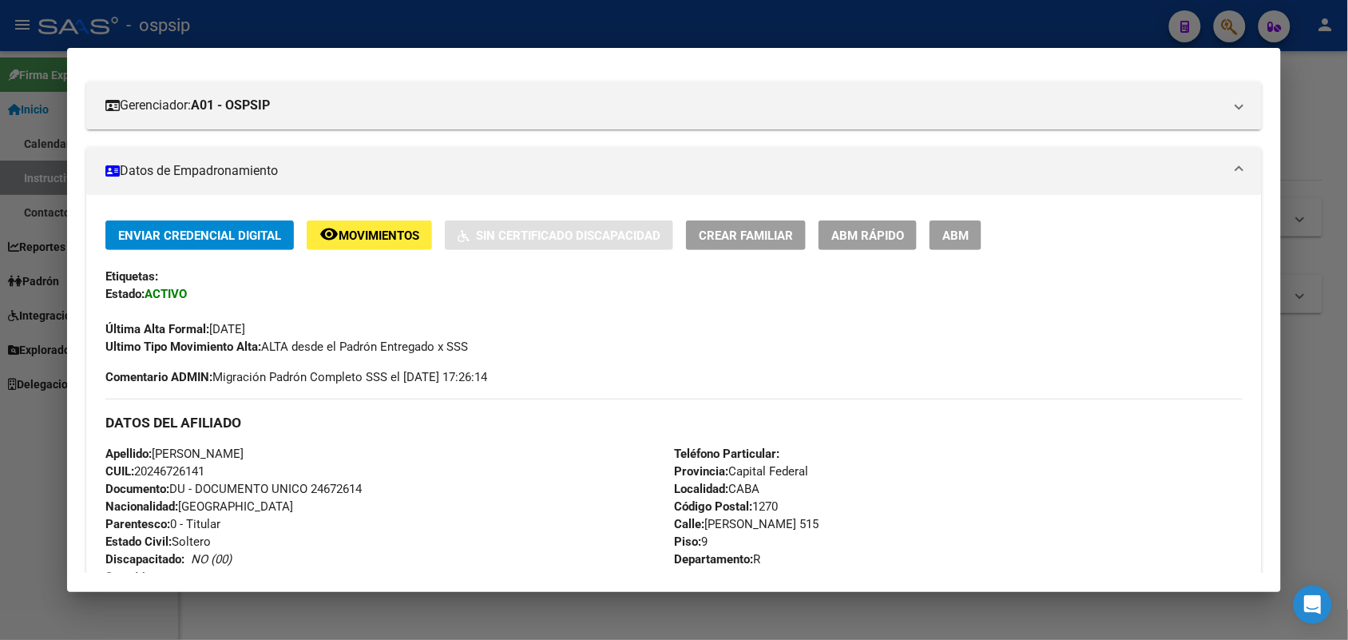
scroll to position [200, 0]
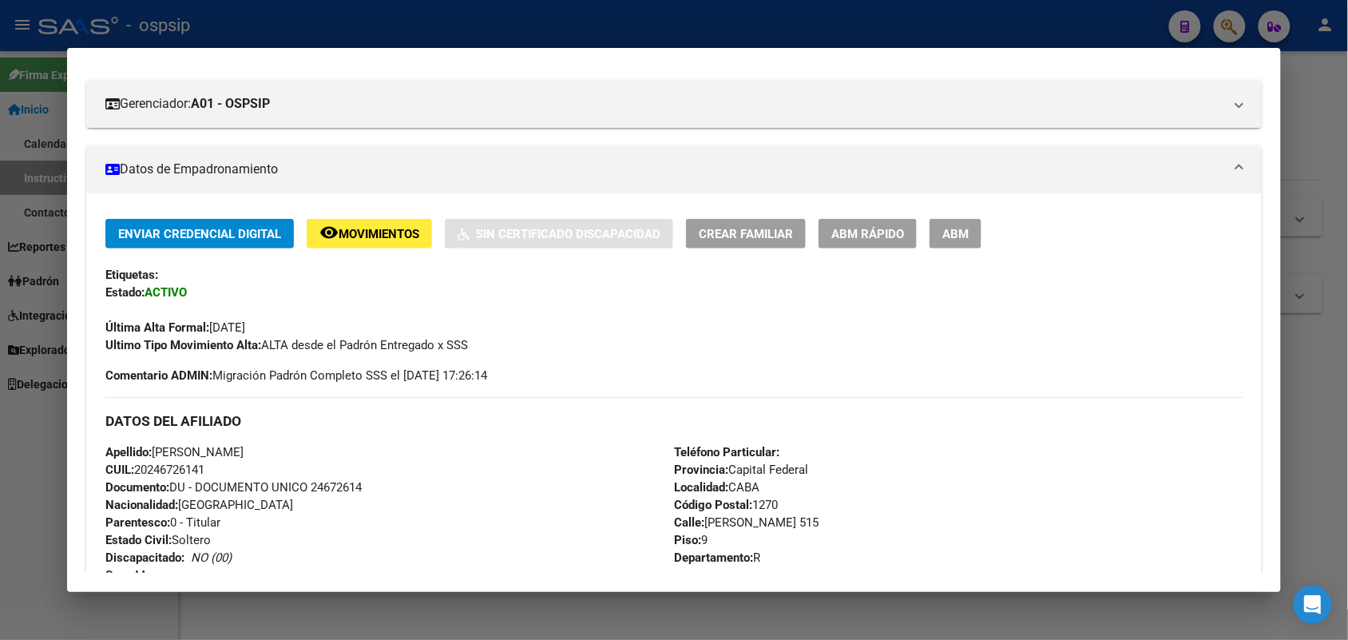
click at [330, 489] on span "Documento: DU - DOCUMENTO UNICO 24672614" at bounding box center [233, 487] width 256 height 14
click at [329, 486] on span "Documento: DU - DOCUMENTO UNICO 24672614" at bounding box center [233, 487] width 256 height 14
copy span "24672614"
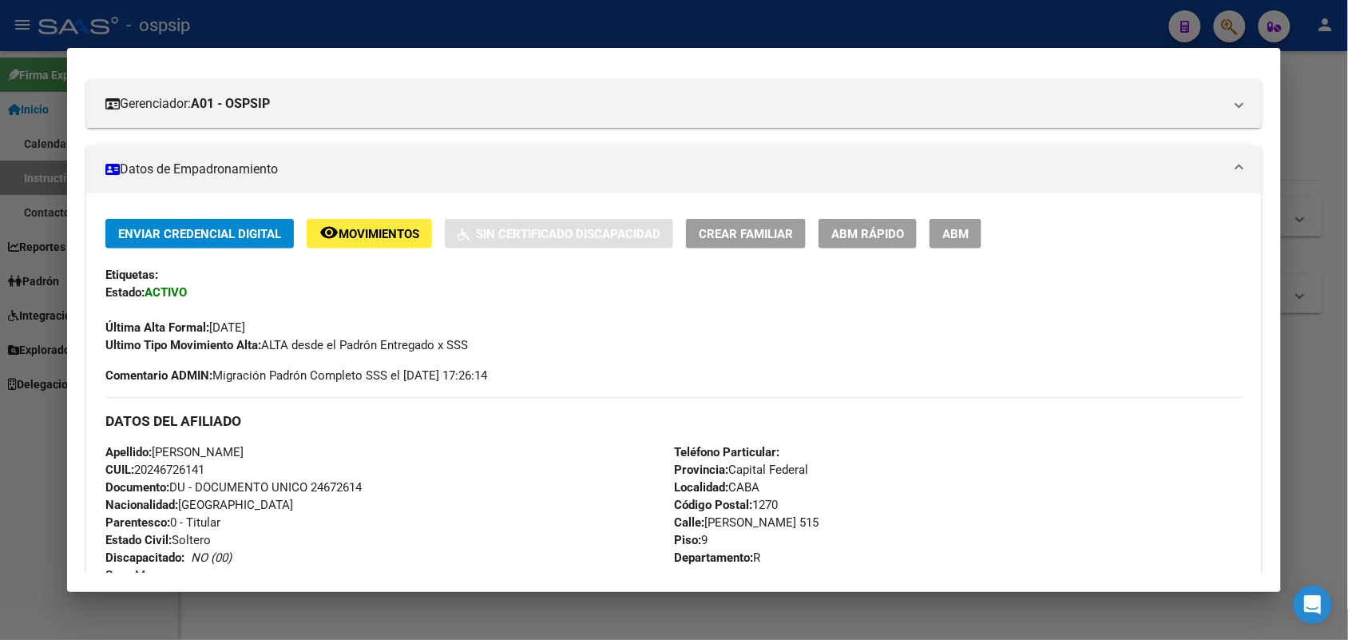
copy span "24672614"
click at [0, 299] on div at bounding box center [674, 320] width 1348 height 640
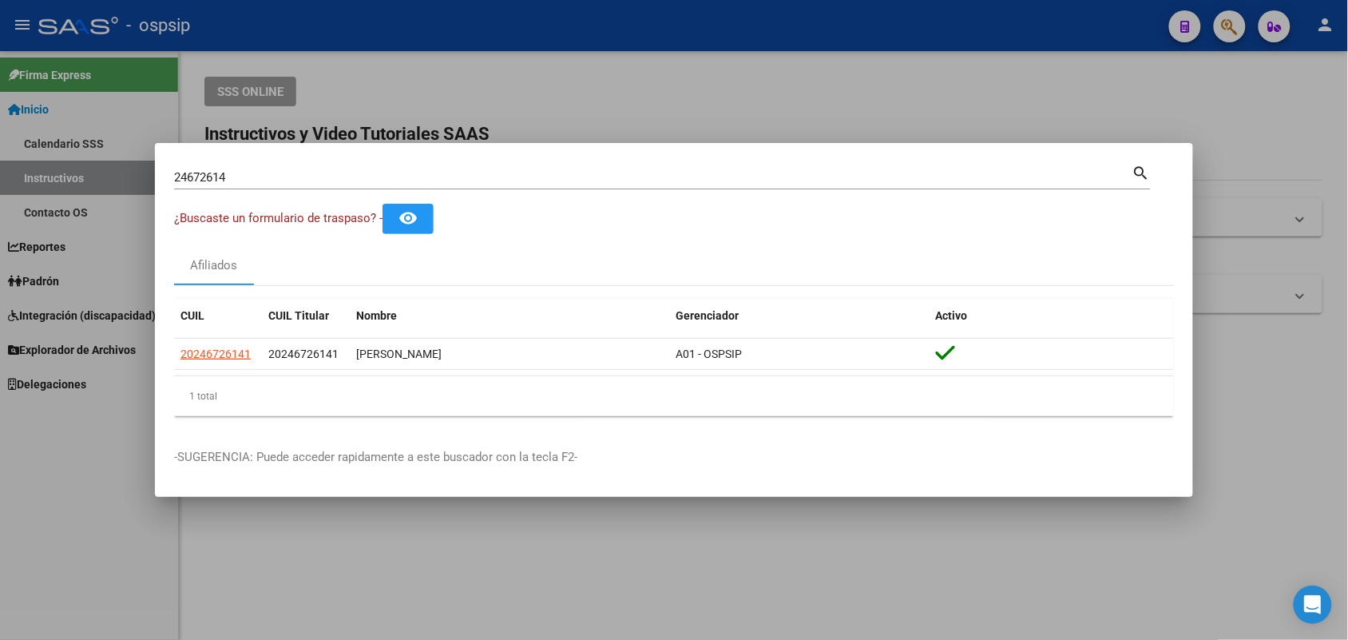
click at [262, 176] on input "24672614" at bounding box center [653, 177] width 958 height 14
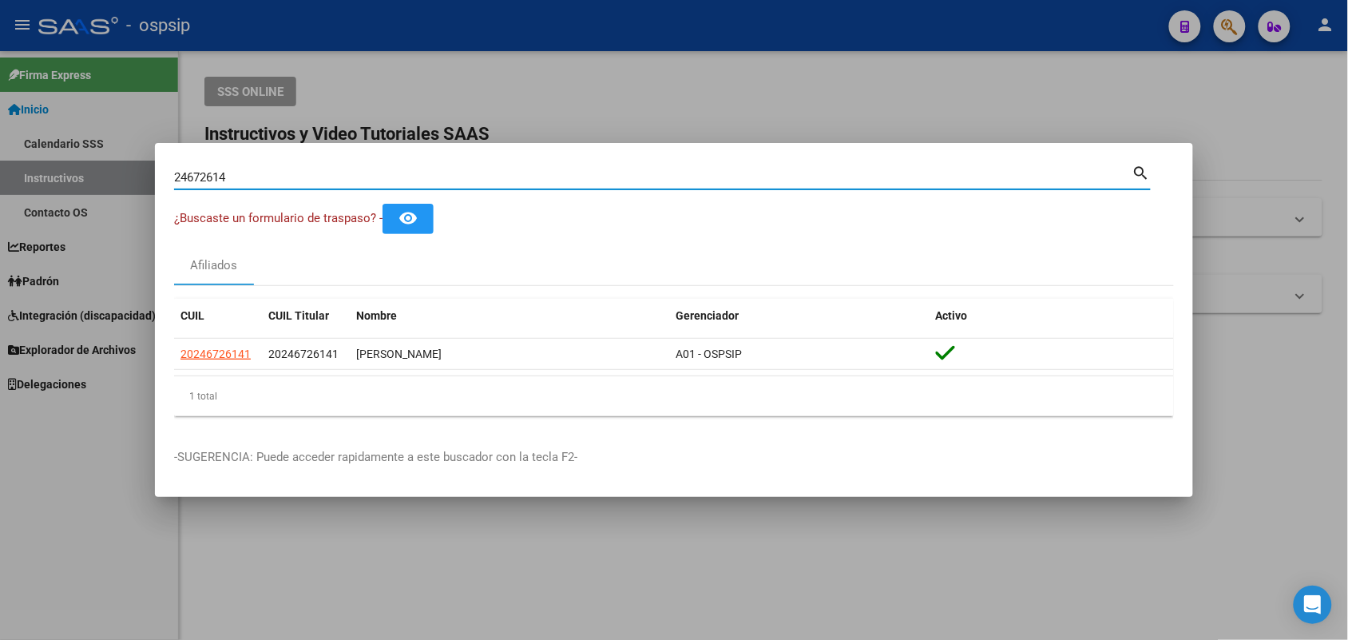
click at [262, 176] on input "24672614" at bounding box center [653, 177] width 958 height 14
paste input "58948316"
type input "58948316"
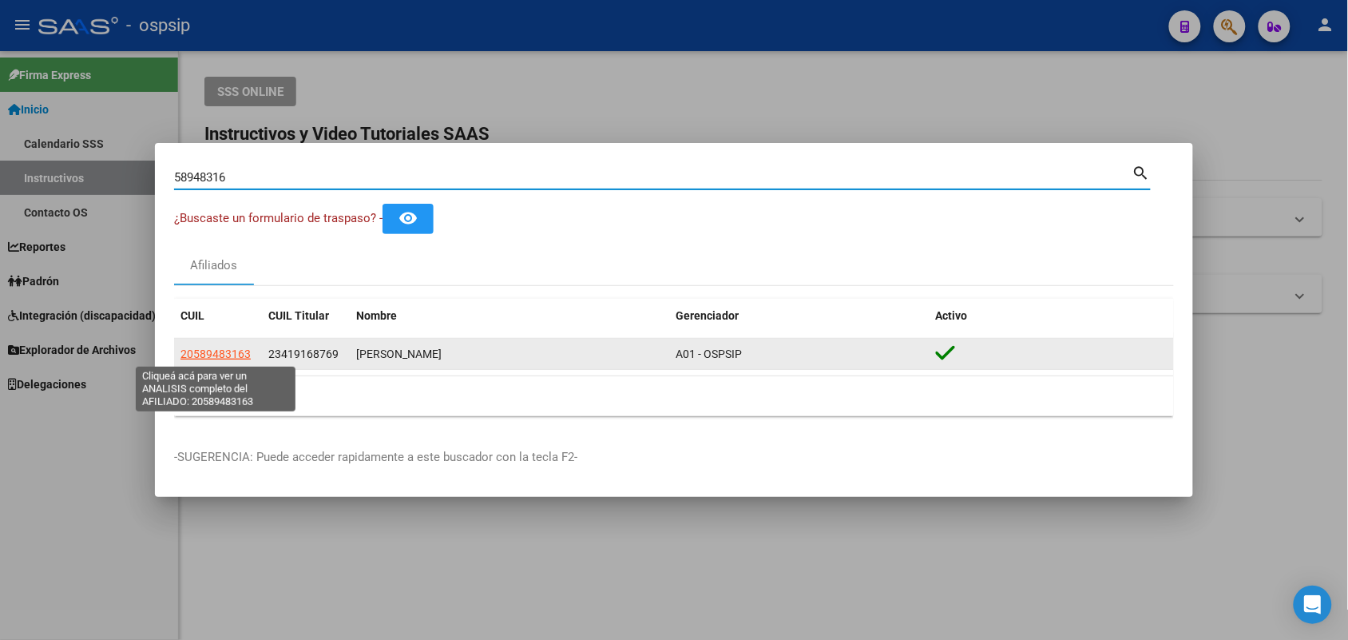
click at [222, 357] on span "20589483163" at bounding box center [215, 353] width 70 height 13
type textarea "20589483163"
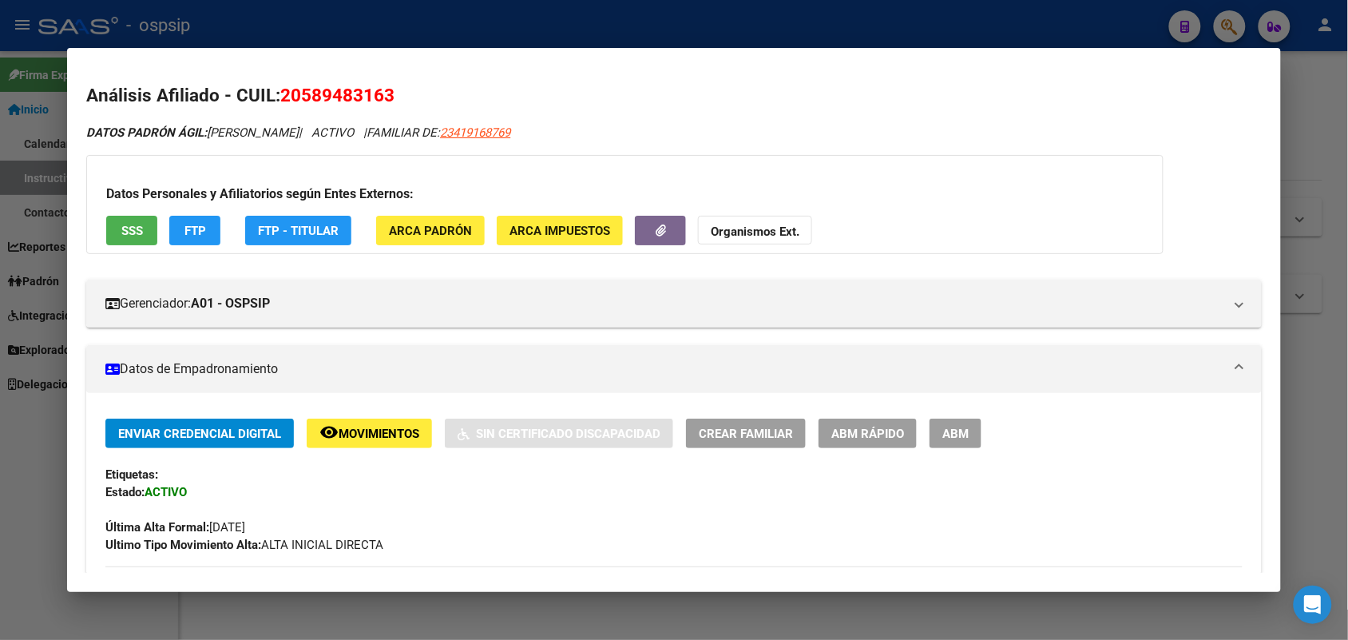
scroll to position [499, 0]
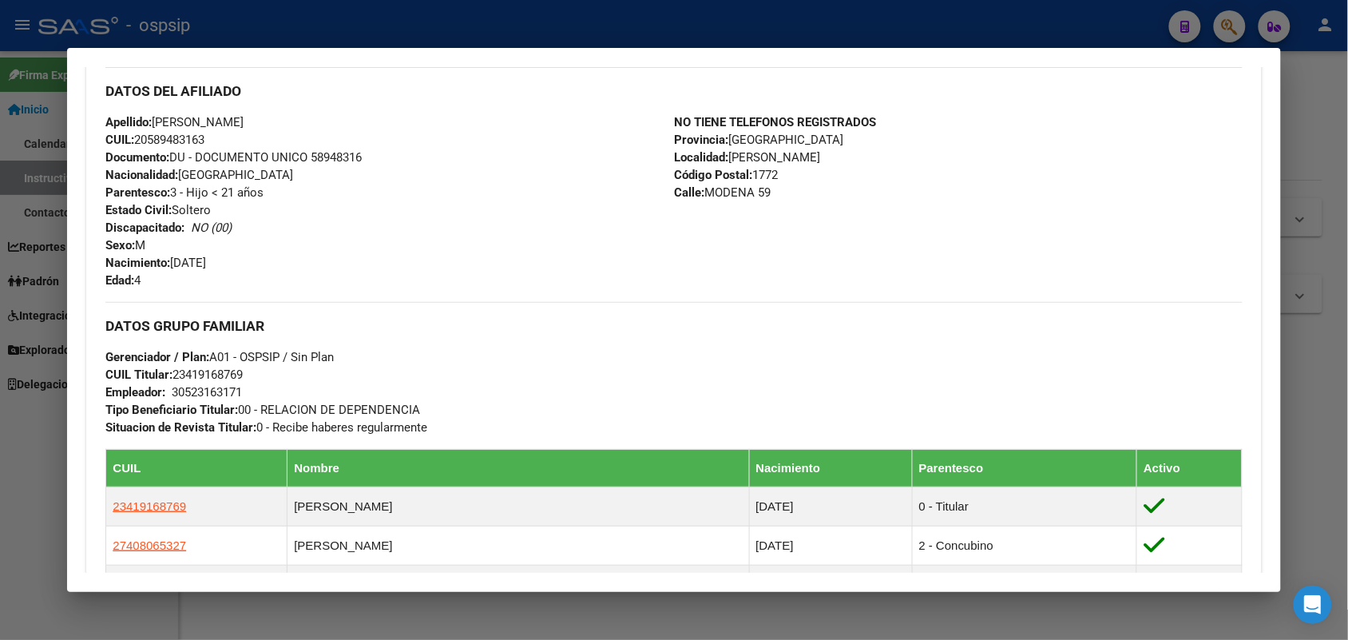
click at [334, 153] on span "Documento: DU - DOCUMENTO UNICO 58948316" at bounding box center [233, 157] width 256 height 14
copy span "58948316"
click at [366, 177] on div "Apellido: [PERSON_NAME]: 20589483163 Documento: DU - DOCUMENTO UNICO 58948316 N…" at bounding box center [389, 201] width 569 height 176
click at [0, 290] on div at bounding box center [674, 320] width 1348 height 640
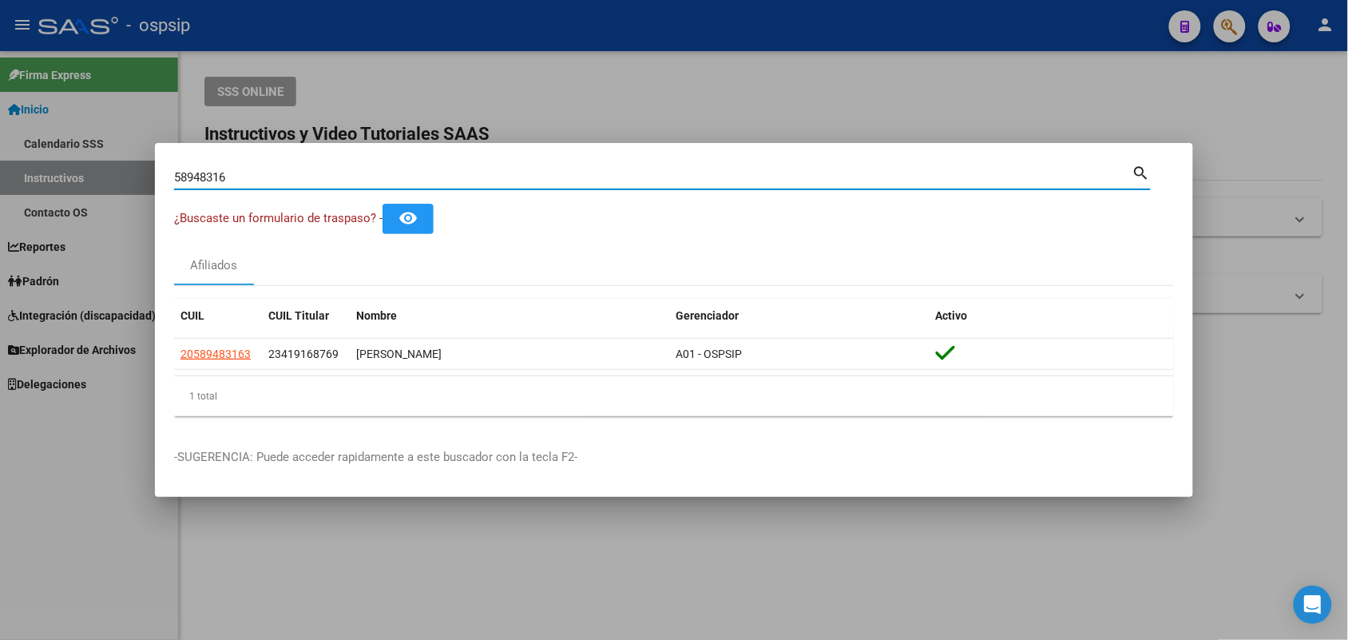
click at [185, 180] on input "58948316" at bounding box center [653, 177] width 958 height 14
paste input "20202821"
type input "20202821"
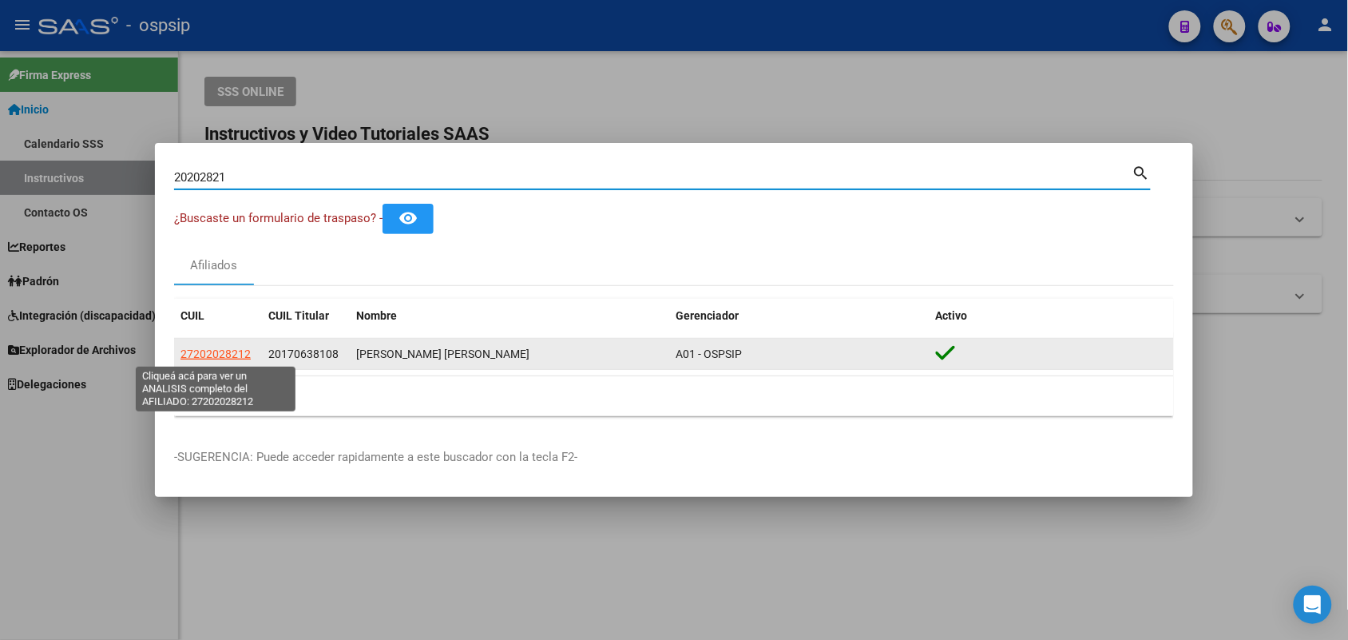
click at [206, 353] on span "27202028212" at bounding box center [215, 353] width 70 height 13
type textarea "27202028212"
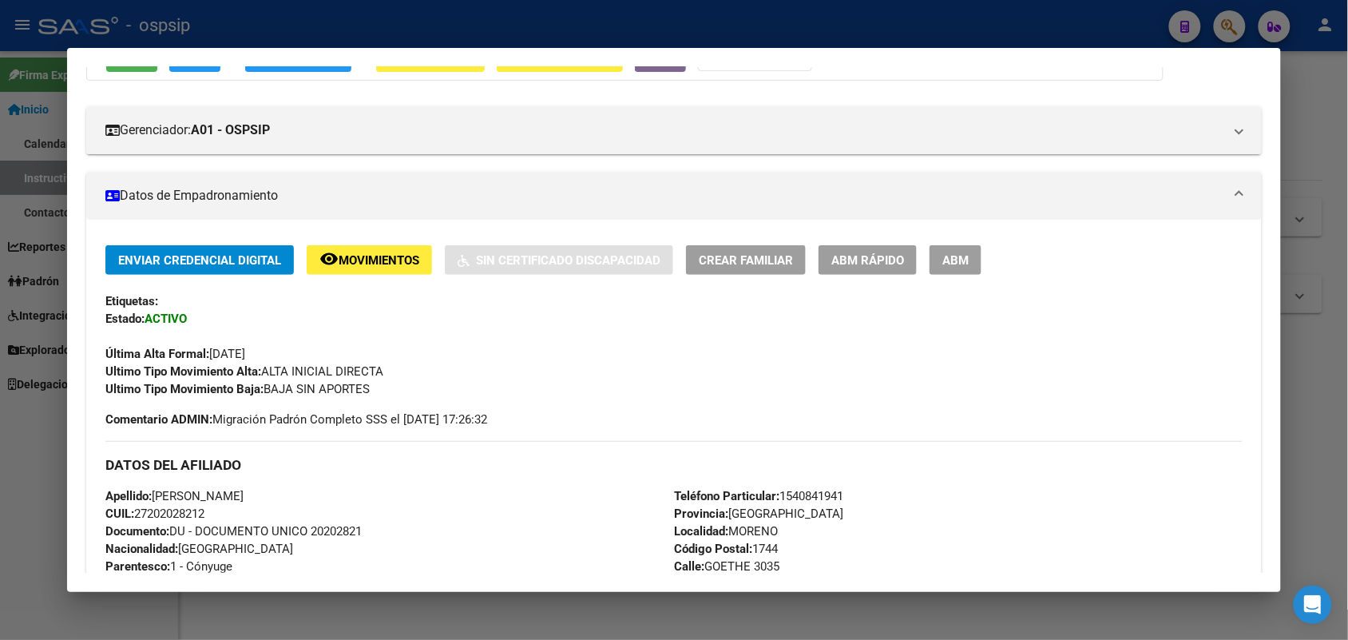
scroll to position [347, 0]
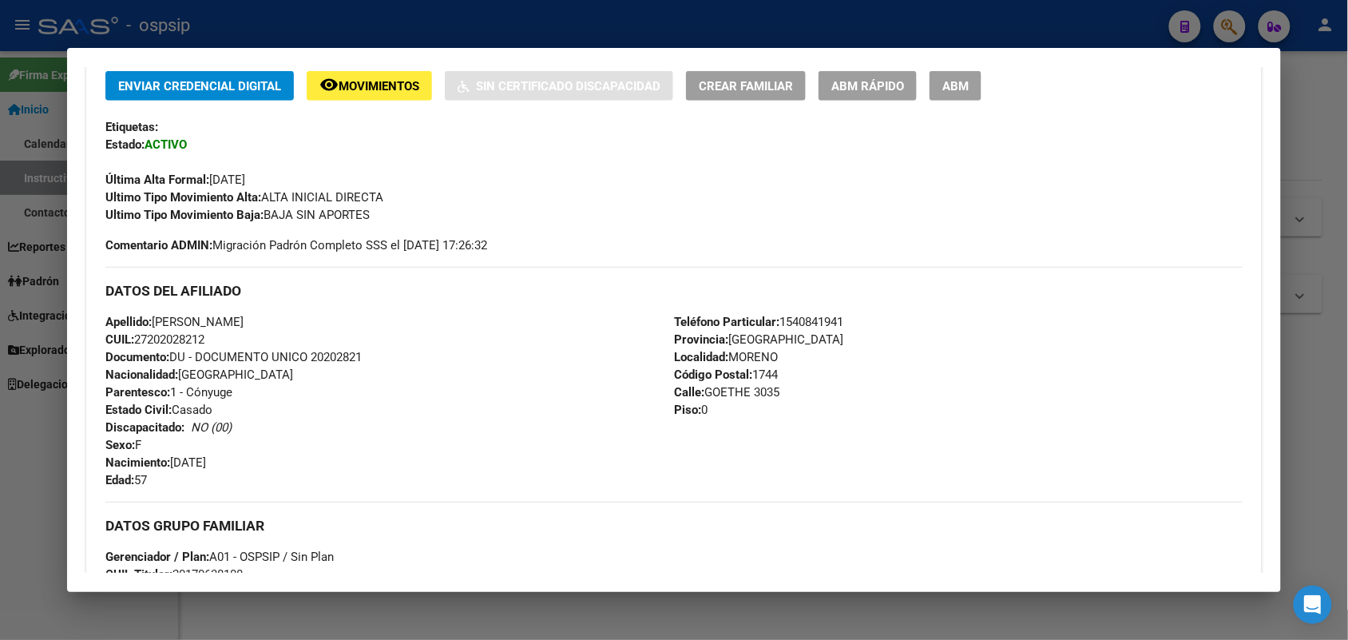
click at [321, 360] on span "Documento: DU - DOCUMENTO UNICO 20202821" at bounding box center [233, 357] width 256 height 14
drag, startPoint x: 335, startPoint y: 365, endPoint x: 328, endPoint y: 371, distance: 9.6
drag, startPoint x: 328, startPoint y: 371, endPoint x: 320, endPoint y: 353, distance: 20.0
click at [355, 380] on div "Apellido: [PERSON_NAME] CUIL: 27202028212 Documento: DU - DOCUMENTO UNICO 20202…" at bounding box center [389, 401] width 569 height 176
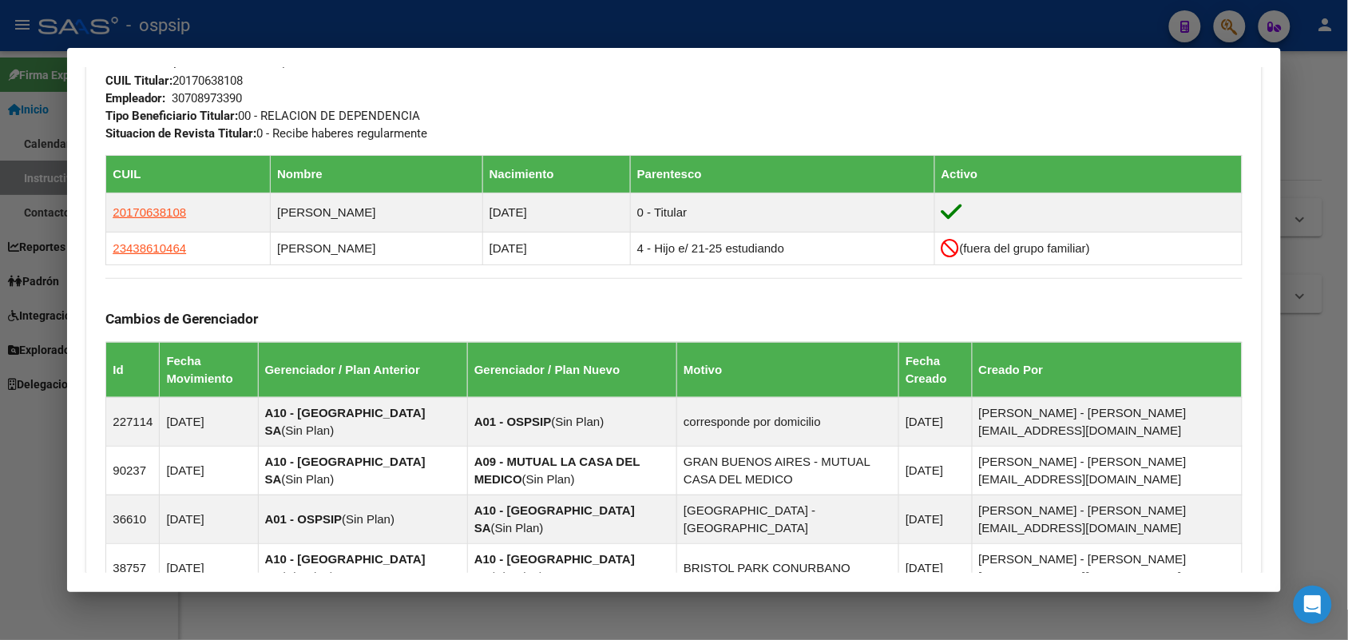
scroll to position [1046, 0]
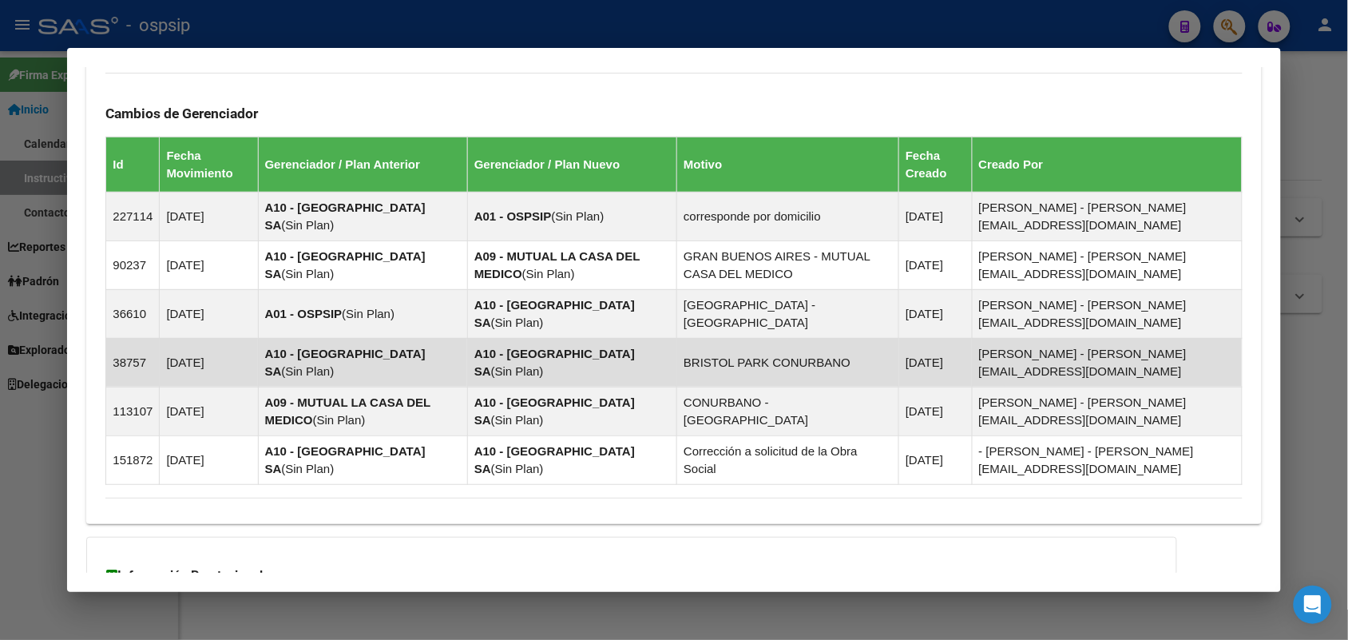
drag, startPoint x: 435, startPoint y: 350, endPoint x: 333, endPoint y: 383, distance: 107.6
click at [333, 383] on td "A10 - [GEOGRAPHIC_DATA] SA ( Sin Plan )" at bounding box center [362, 362] width 209 height 49
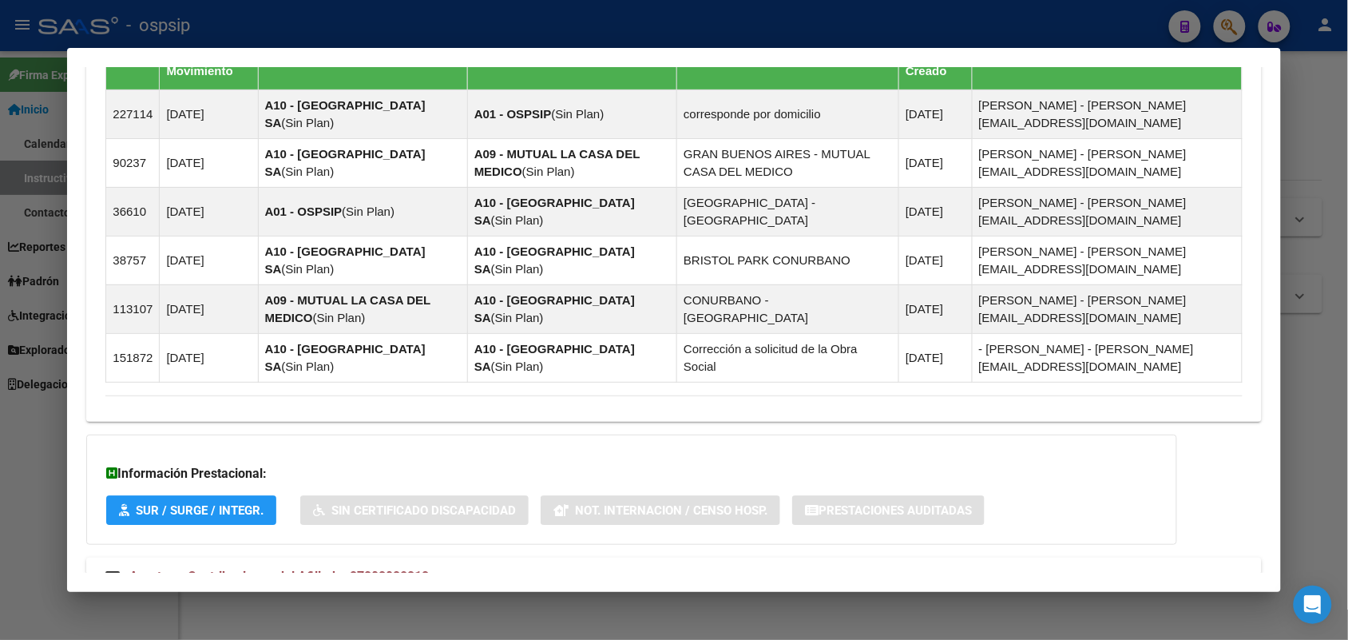
scroll to position [1231, 0]
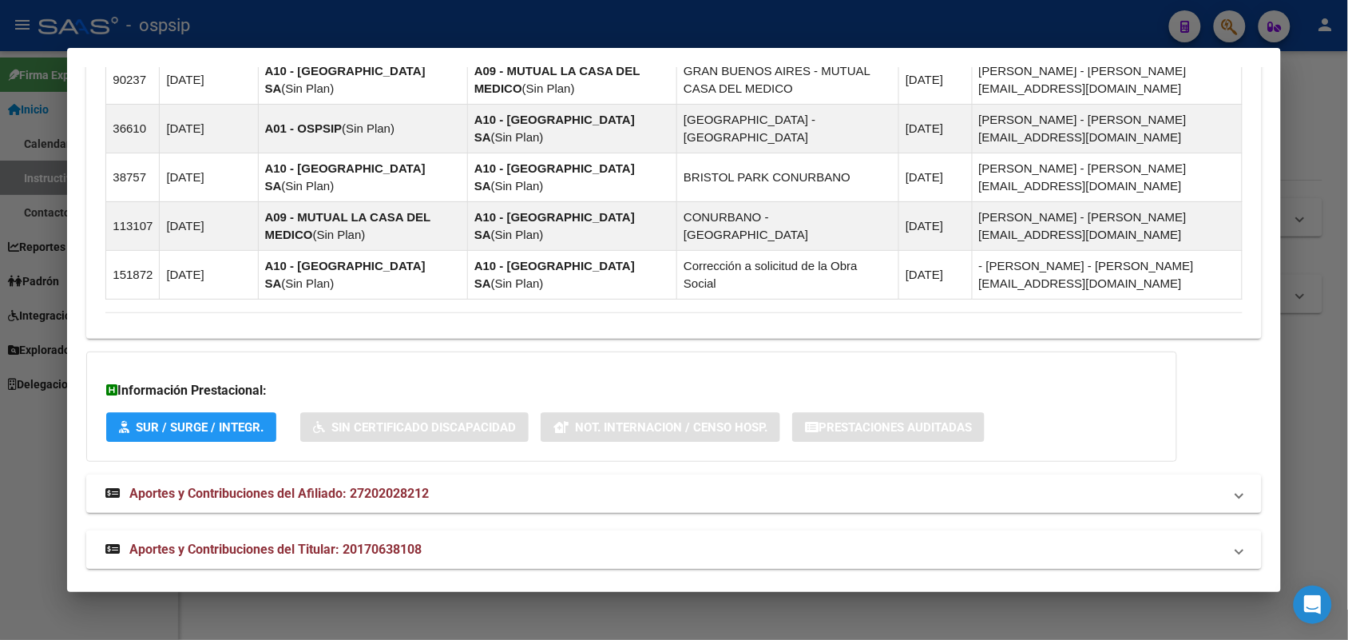
click at [253, 552] on mat-expansion-panel-header "Aportes y Contribuciones del Titular: 20170638108" at bounding box center [673, 549] width 1175 height 38
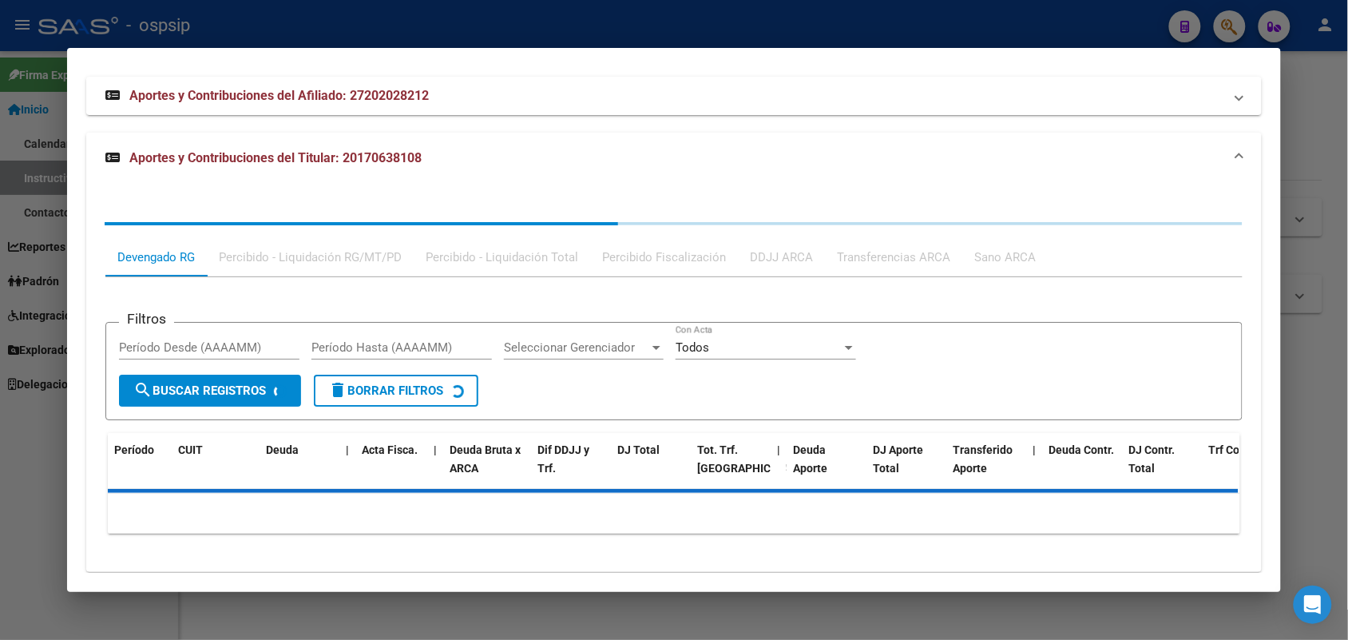
scroll to position [1631, 0]
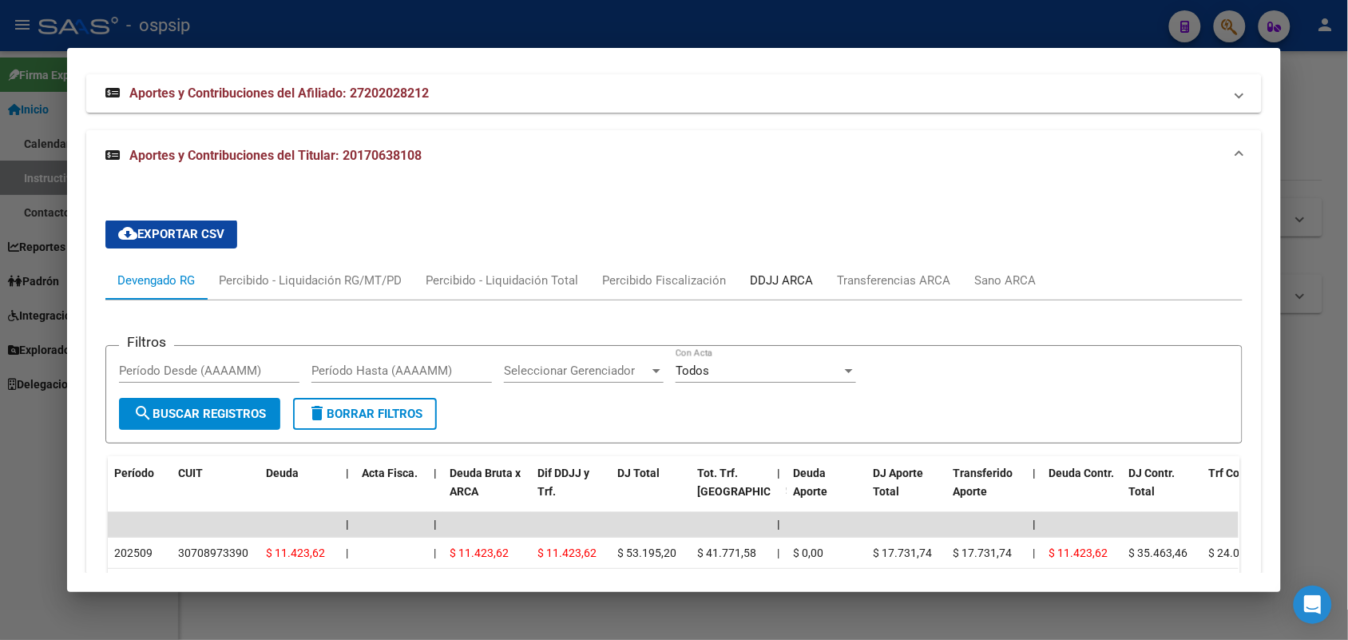
click at [795, 272] on div "DDJJ ARCA" at bounding box center [781, 281] width 63 height 18
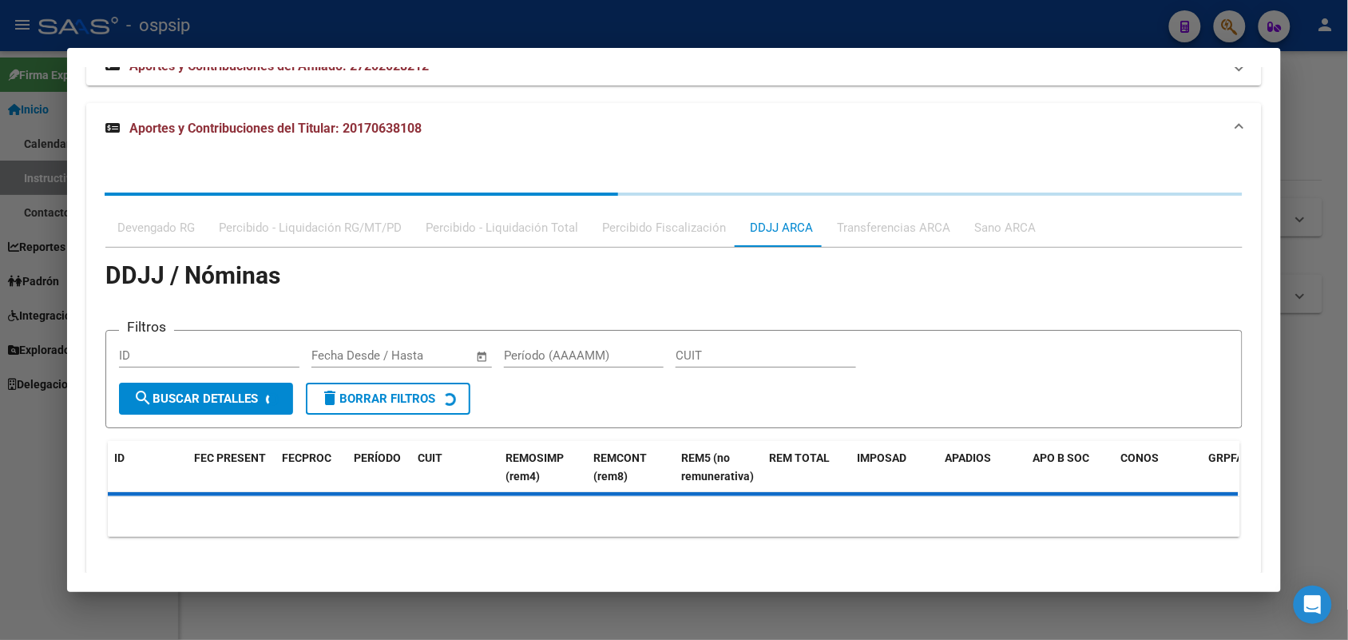
scroll to position [1665, 0]
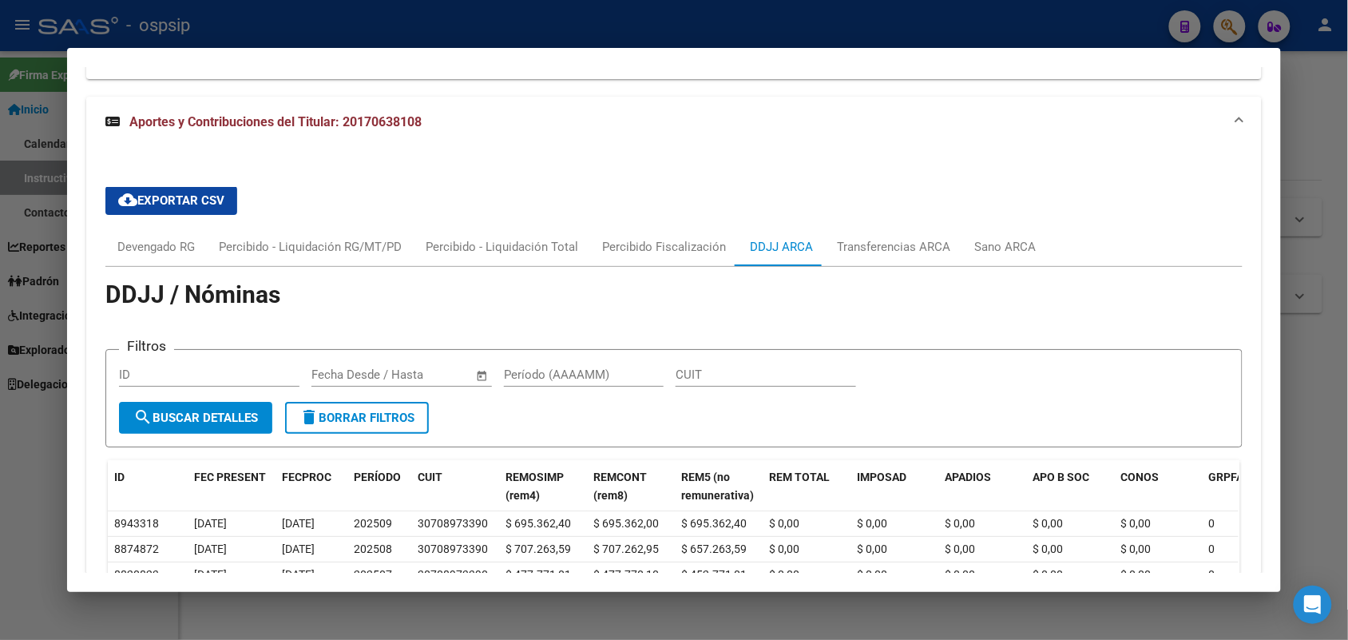
drag, startPoint x: 795, startPoint y: 269, endPoint x: 557, endPoint y: 302, distance: 240.2
click at [557, 302] on app-list-header "DDJJ / Nóminas Filtros ID Fecha inicio – Fecha fin Fecha Desde / Hasta Período …" at bounding box center [673, 366] width 1136 height 161
